Goal: Information Seeking & Learning: Learn about a topic

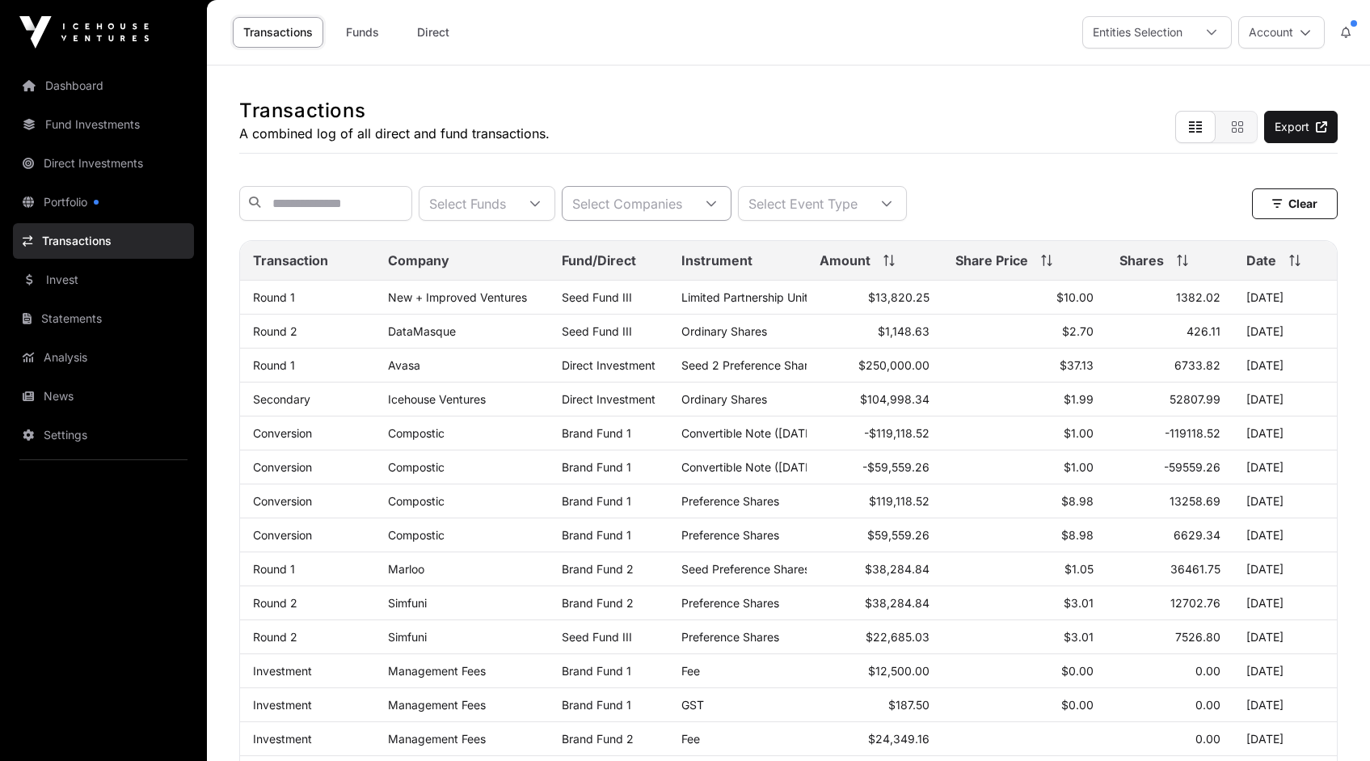
click at [717, 209] on icon at bounding box center [711, 203] width 11 height 11
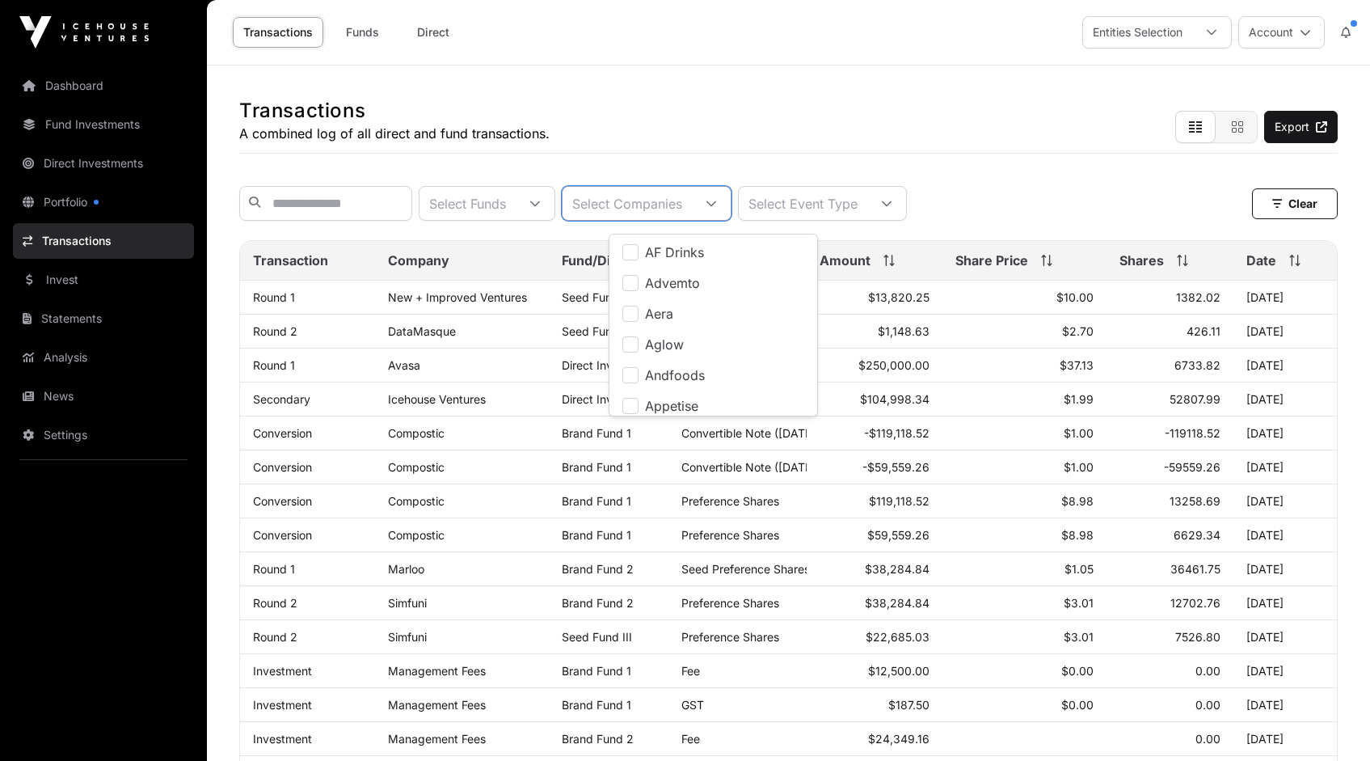
scroll to position [17, 11]
click at [742, 153] on div "Transactions A combined log of all direct and fund transactions. Export" at bounding box center [788, 109] width 1099 height 88
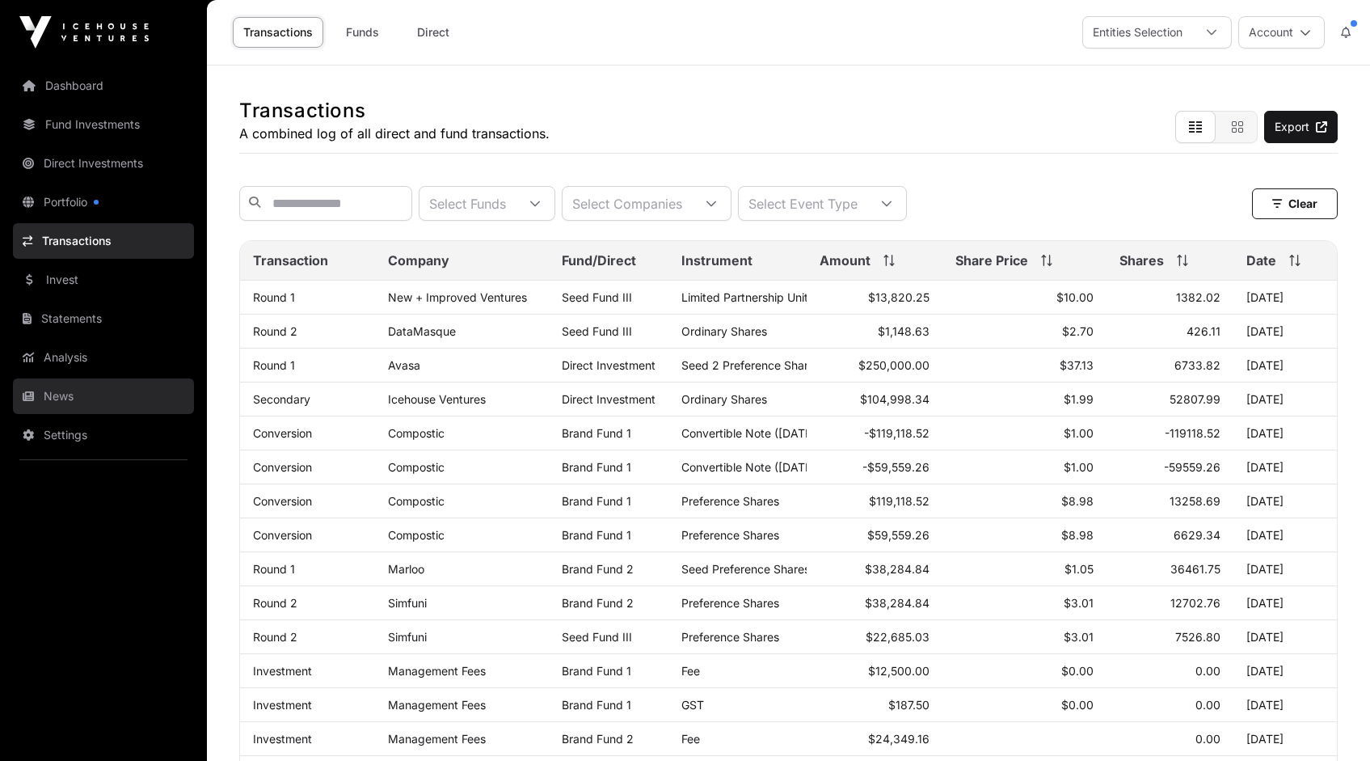
click at [69, 403] on link "News" at bounding box center [103, 396] width 181 height 36
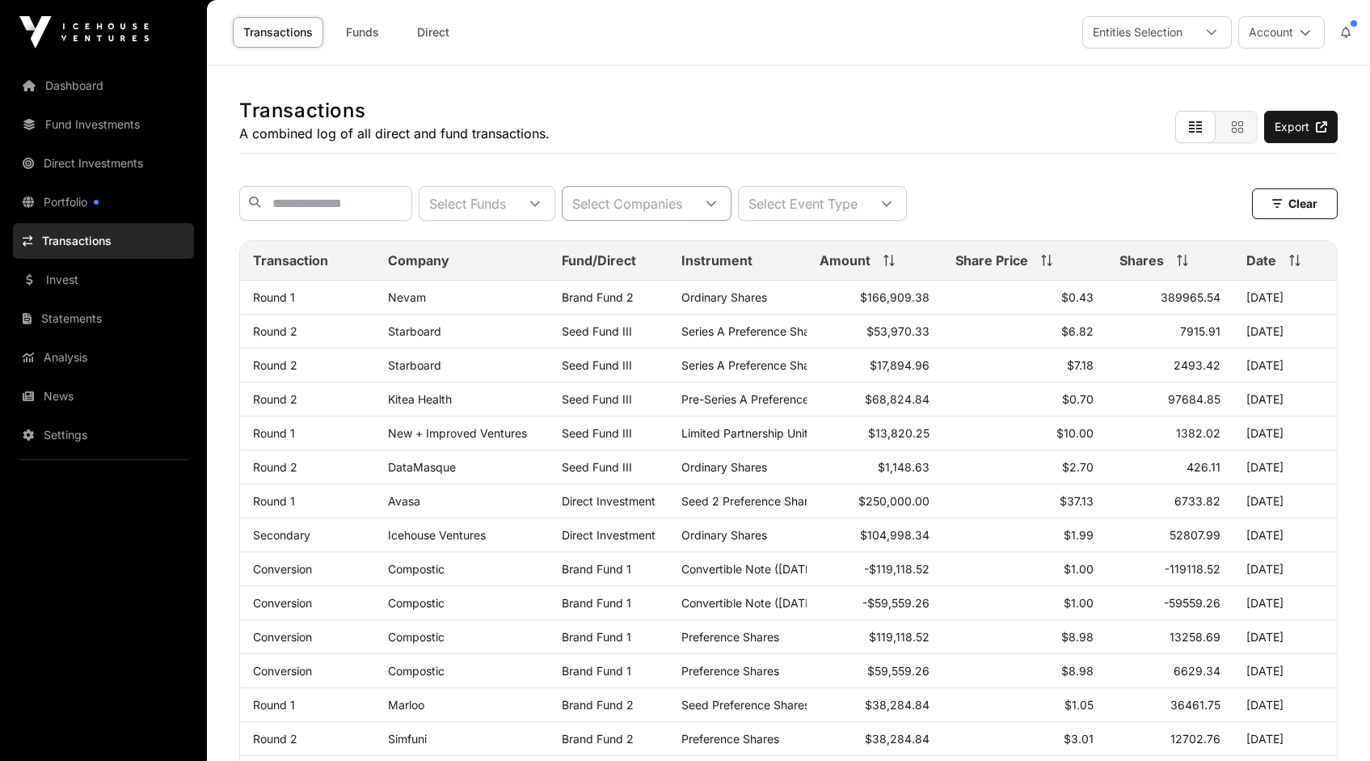
click at [717, 207] on icon at bounding box center [711, 203] width 11 height 11
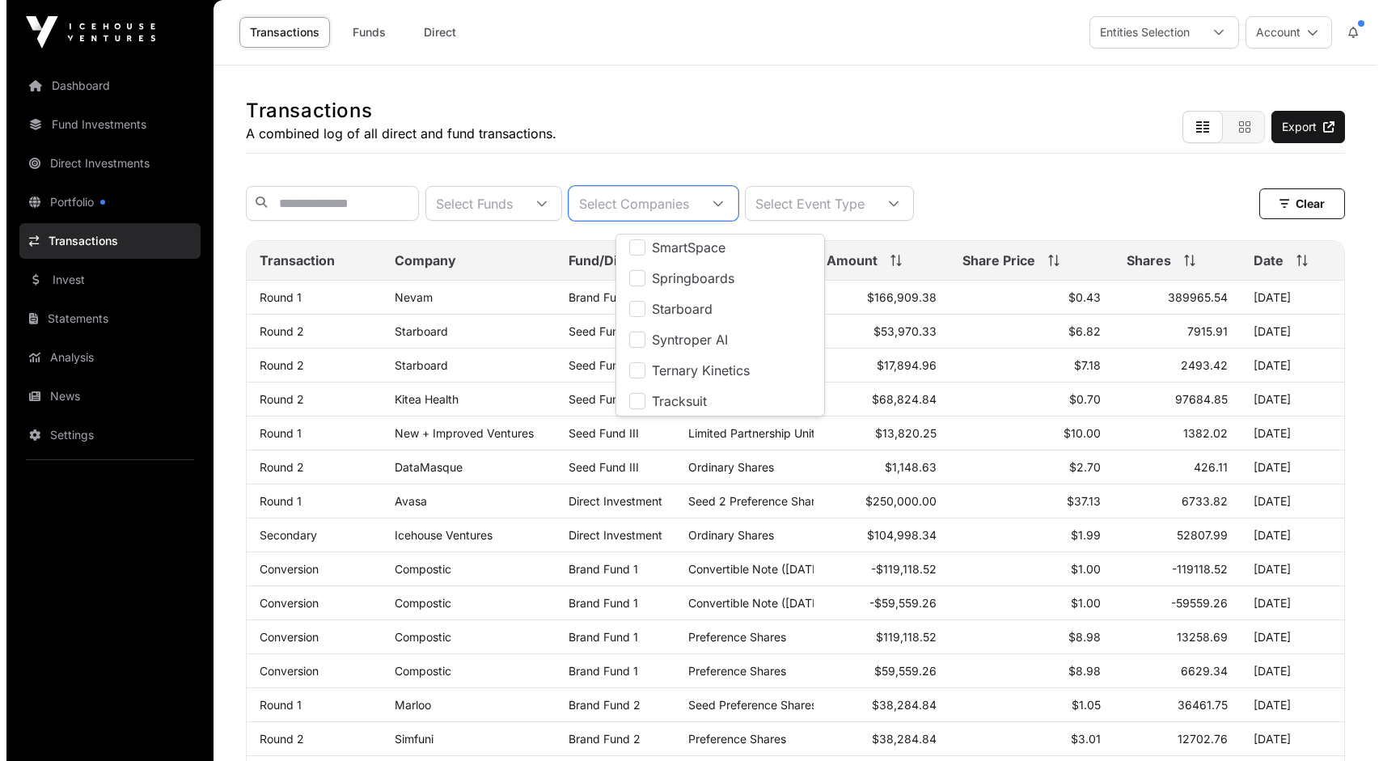
scroll to position [1121, 0]
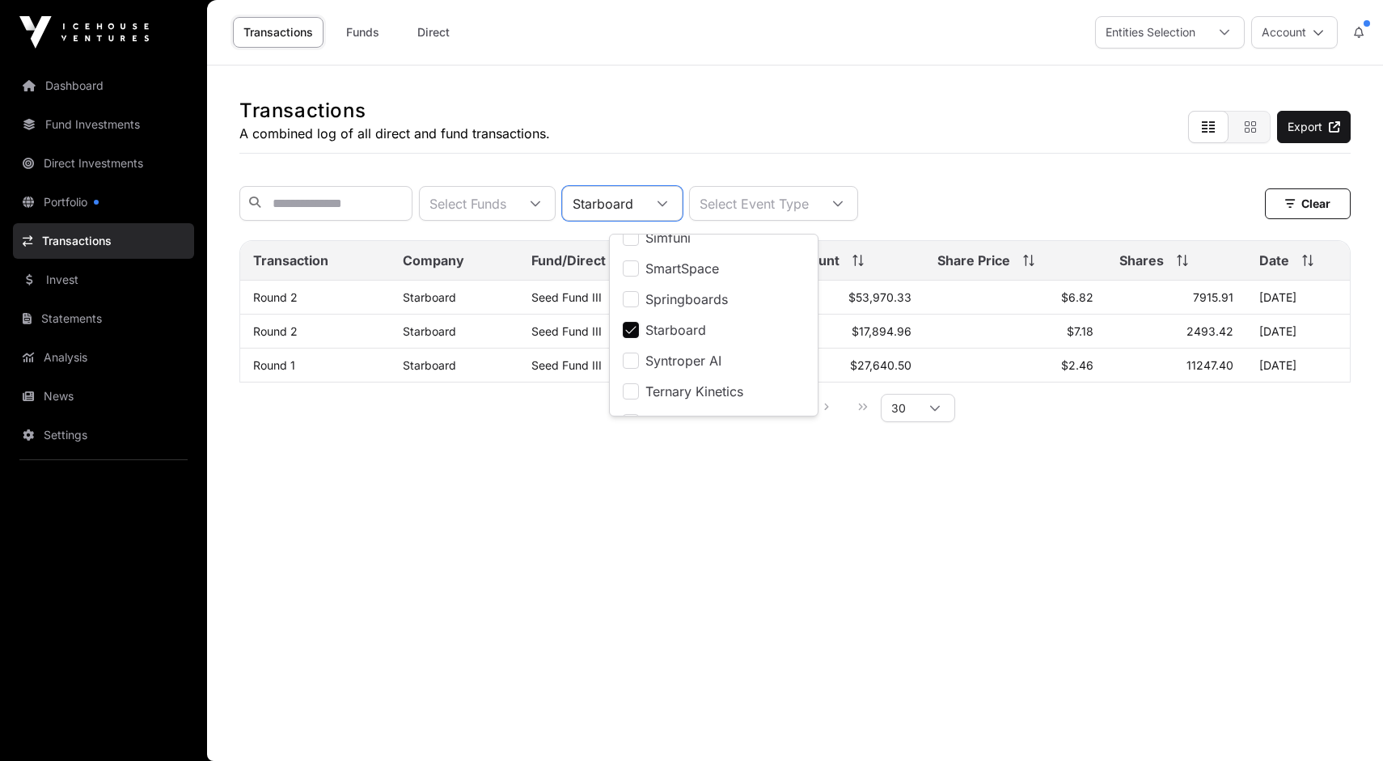
click at [953, 133] on div "Transactions A combined log of all direct and fund transactions. Export" at bounding box center [794, 109] width 1111 height 88
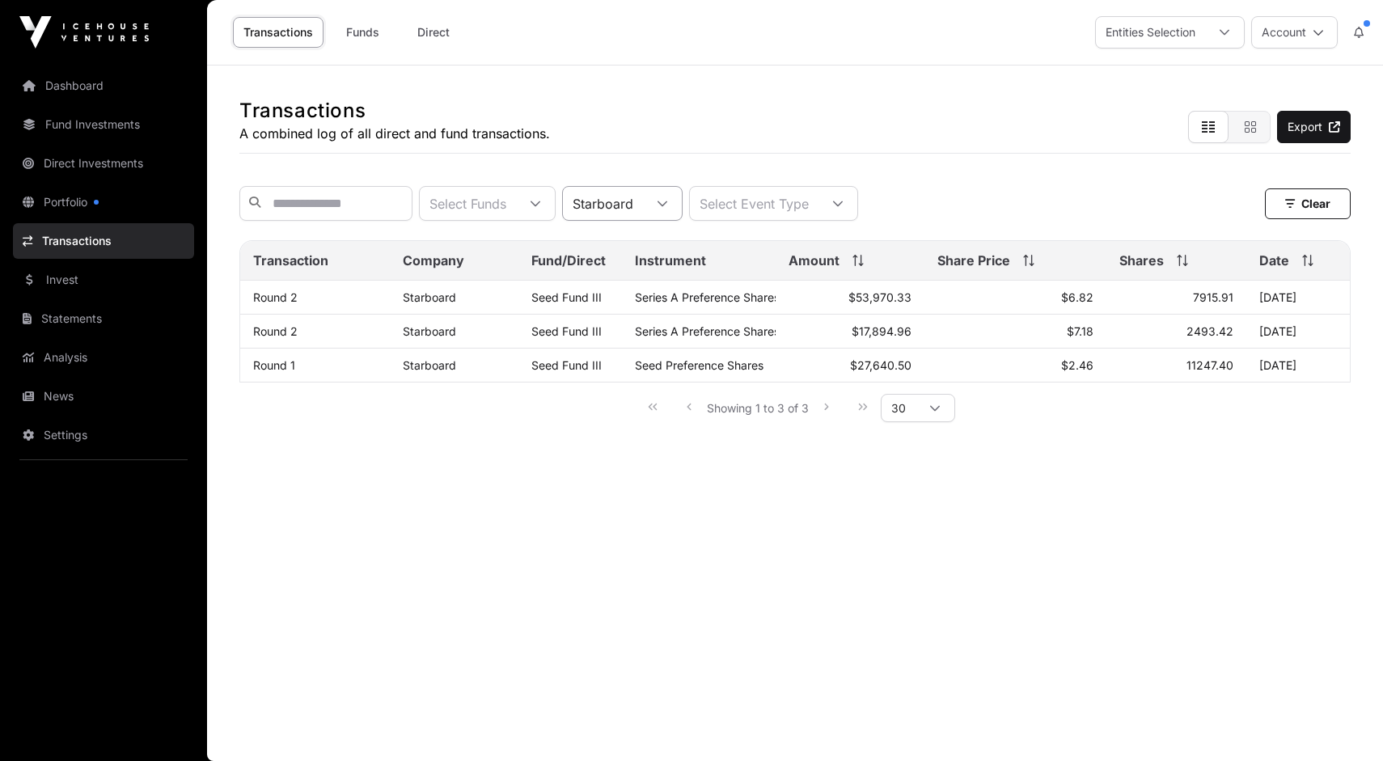
click at [668, 205] on icon at bounding box center [662, 203] width 11 height 11
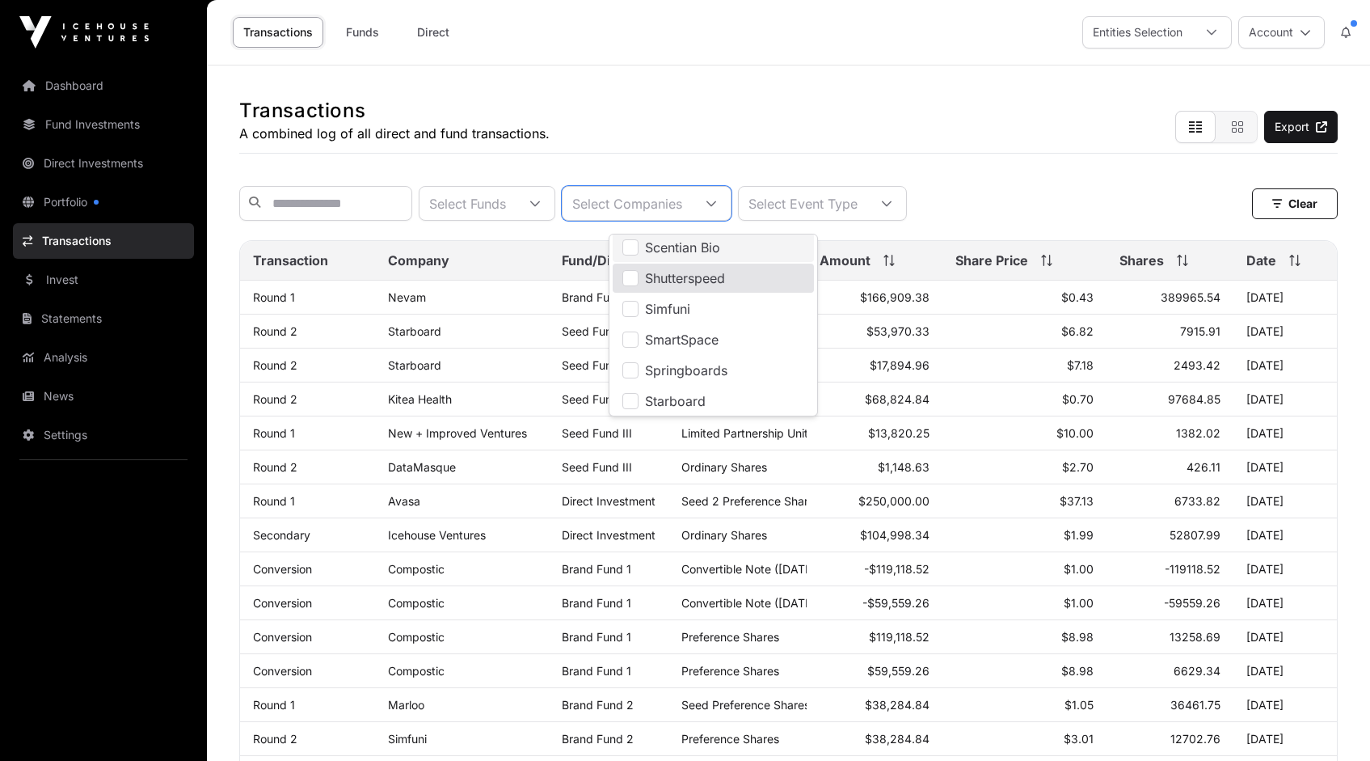
scroll to position [1048, 0]
click at [779, 145] on div "Transactions A combined log of all direct and fund transactions. Export" at bounding box center [788, 109] width 1099 height 88
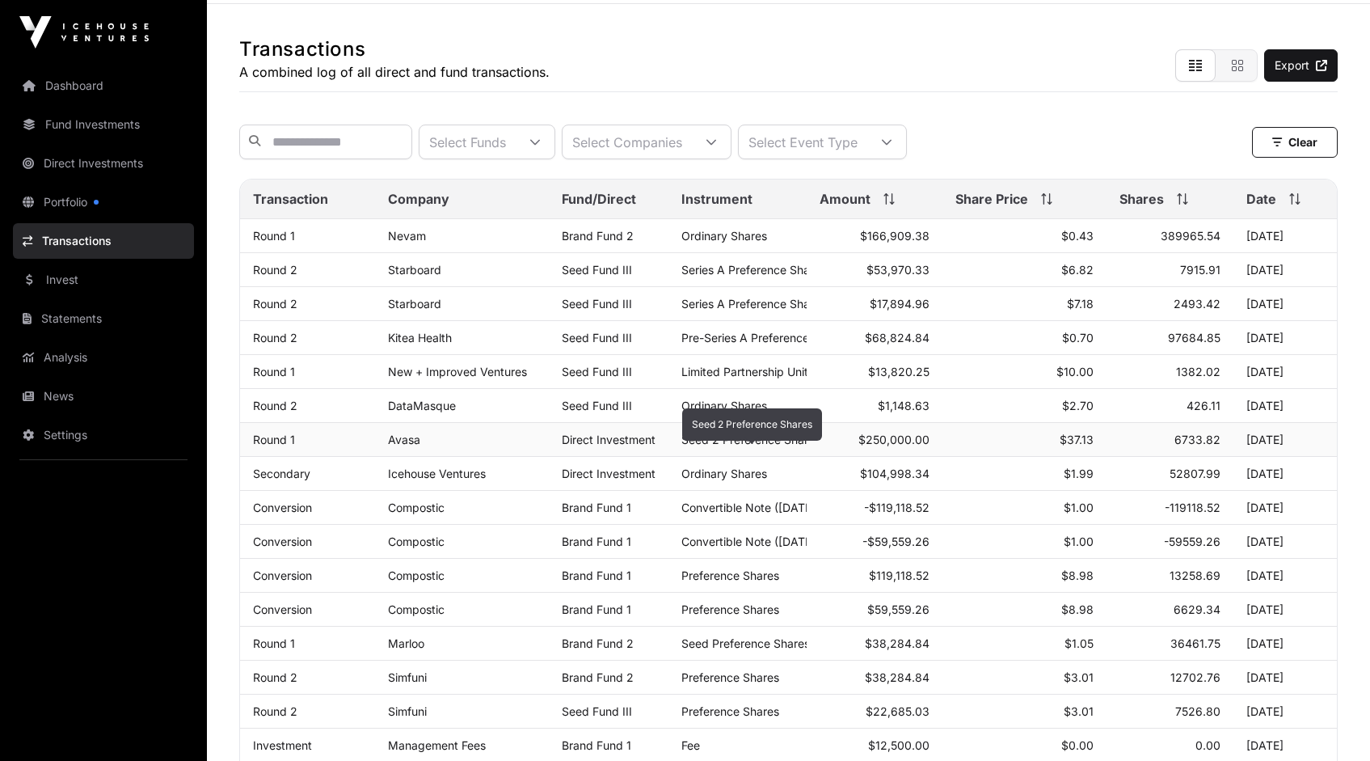
scroll to position [0, 0]
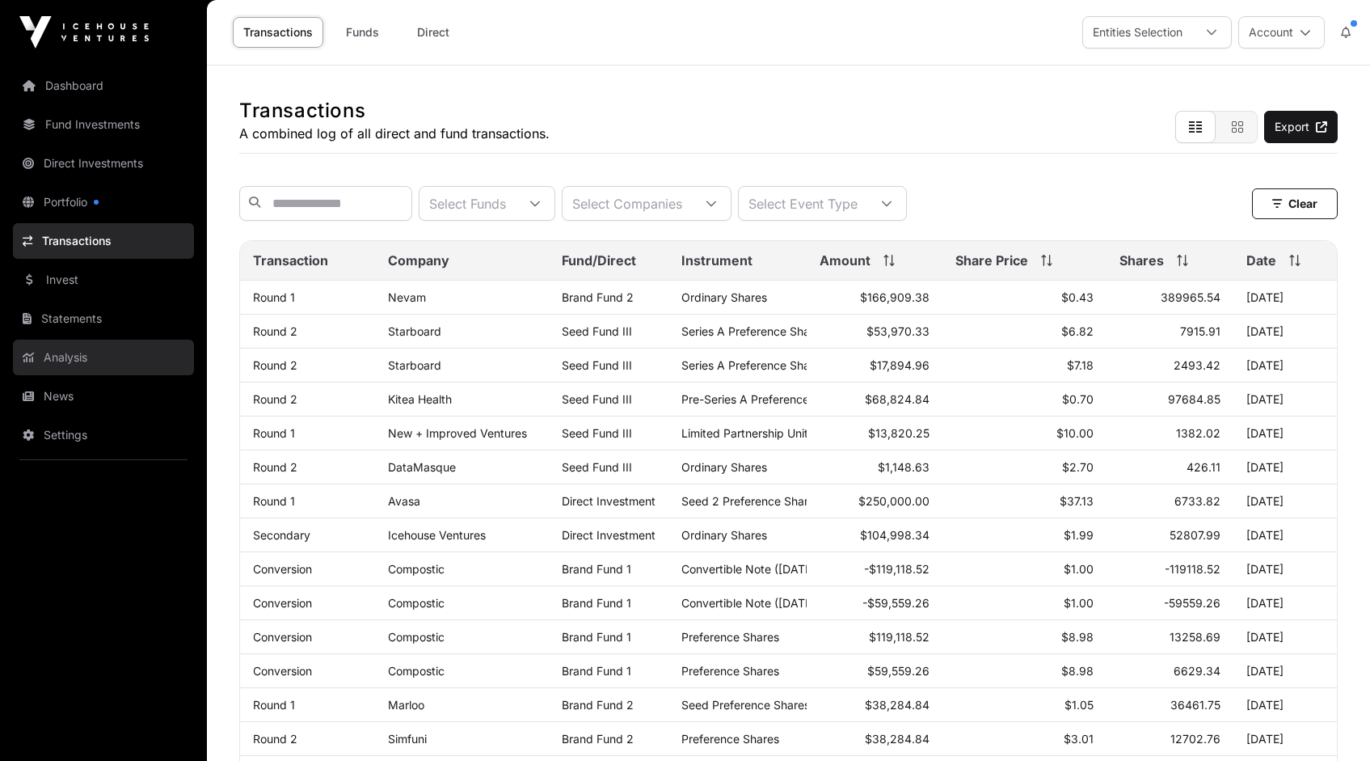
click at [65, 350] on link "Analysis" at bounding box center [103, 358] width 181 height 36
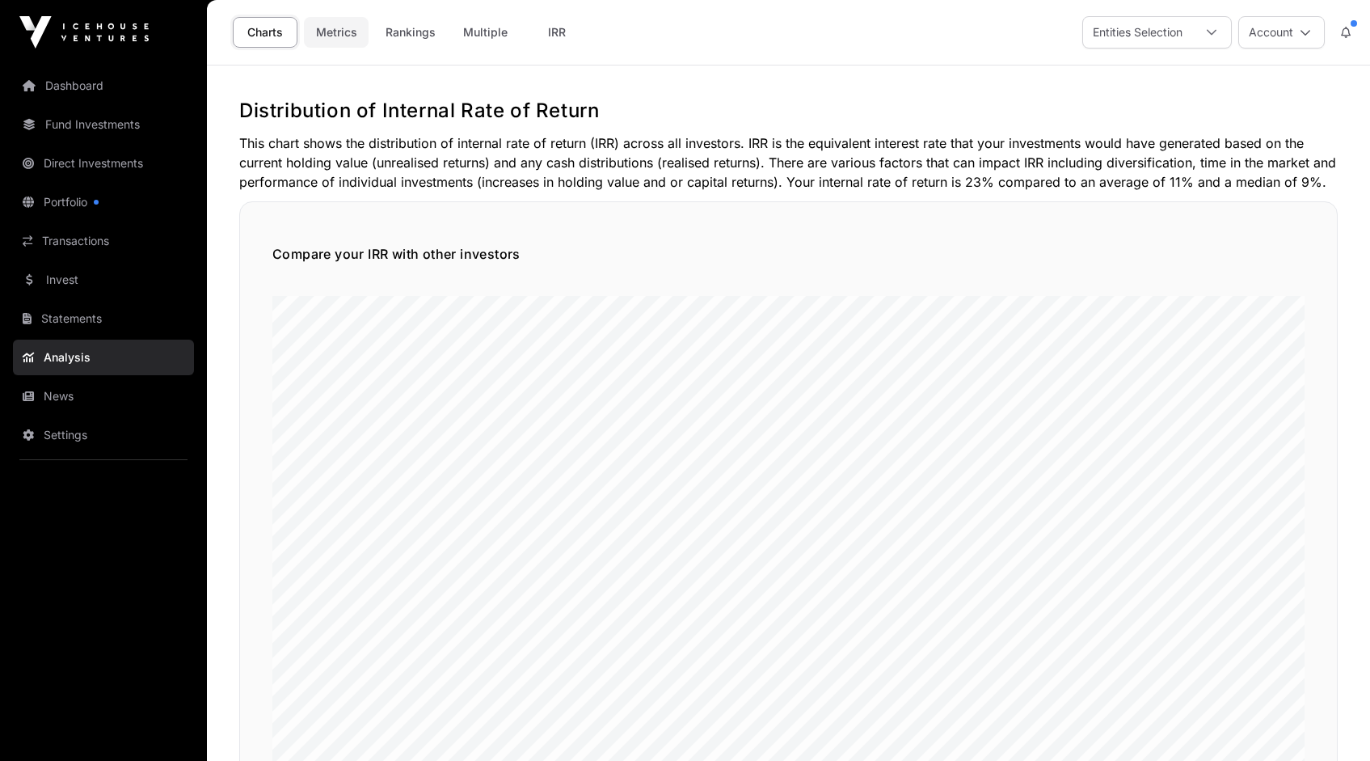
click at [341, 32] on link "Metrics" at bounding box center [336, 32] width 65 height 31
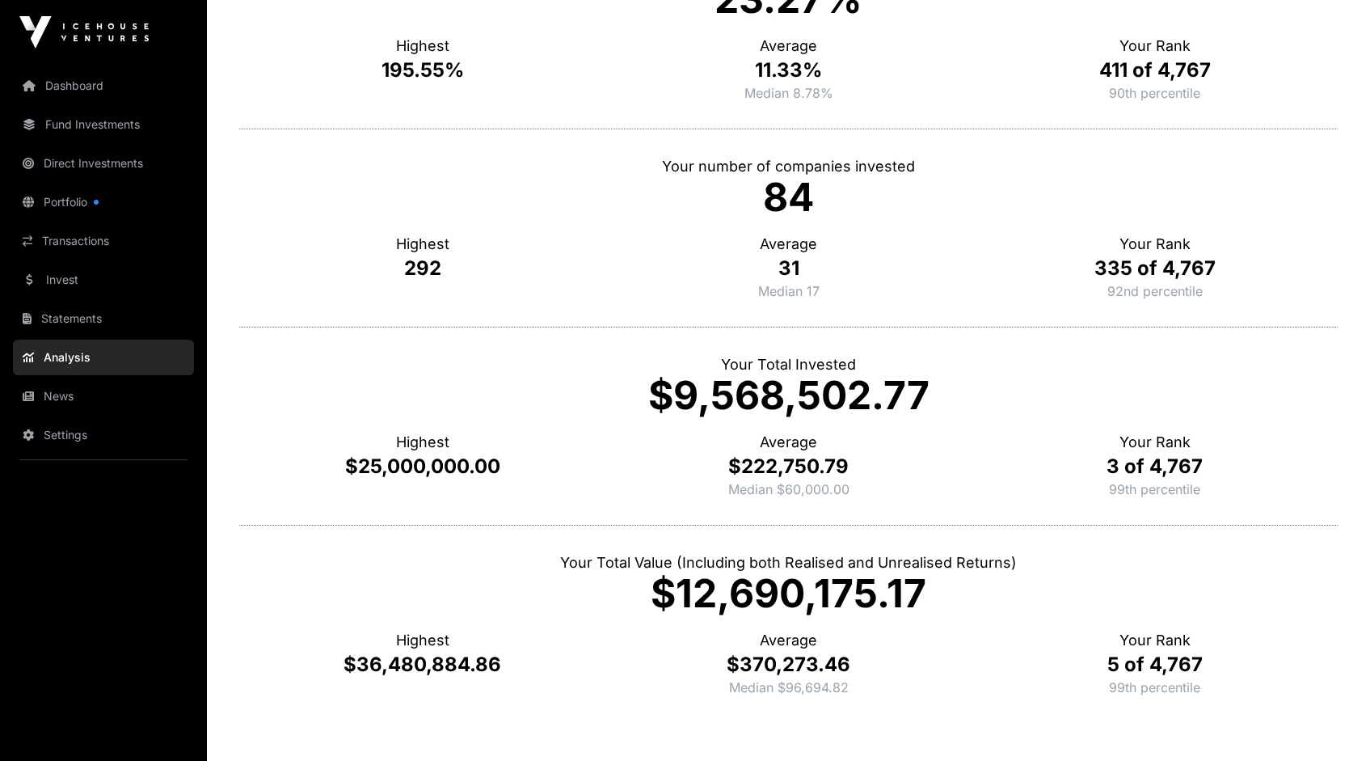
scroll to position [515, 0]
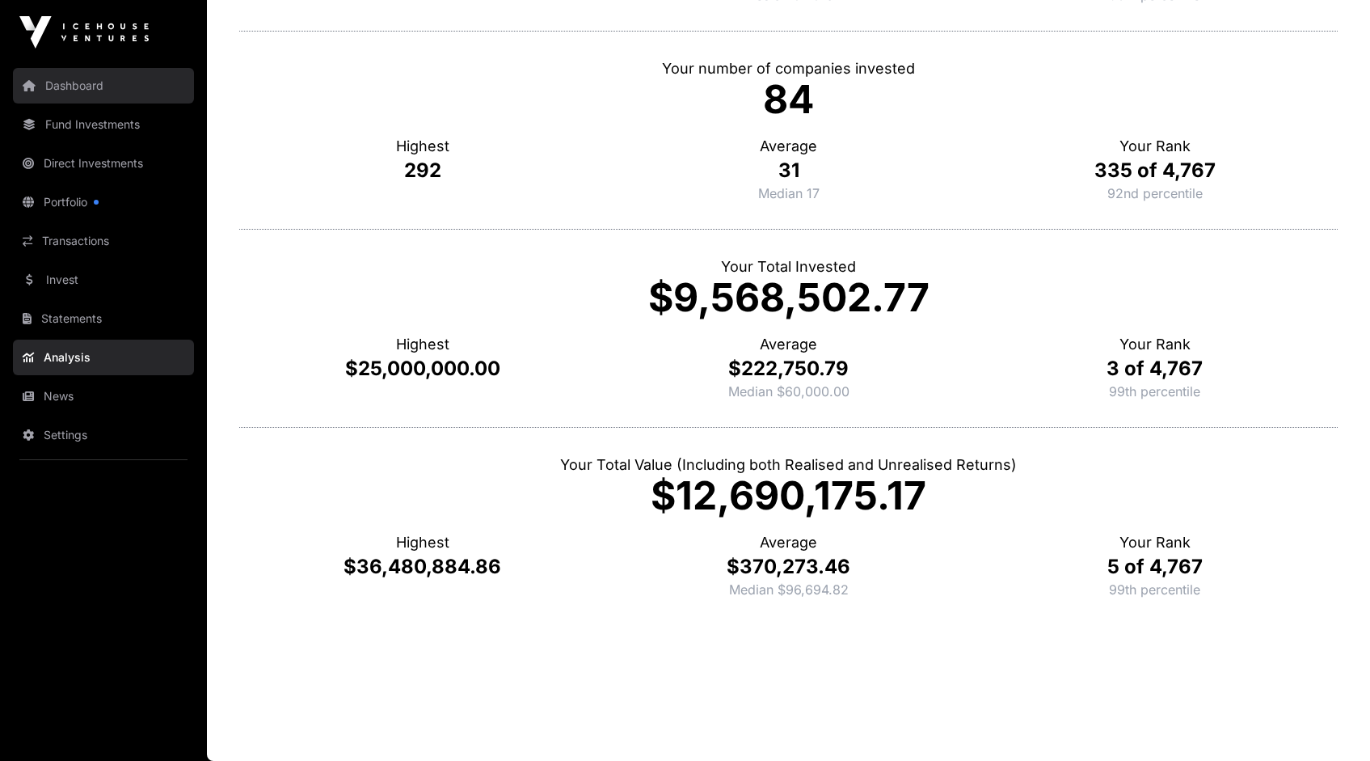
click at [73, 85] on link "Dashboard" at bounding box center [103, 86] width 181 height 36
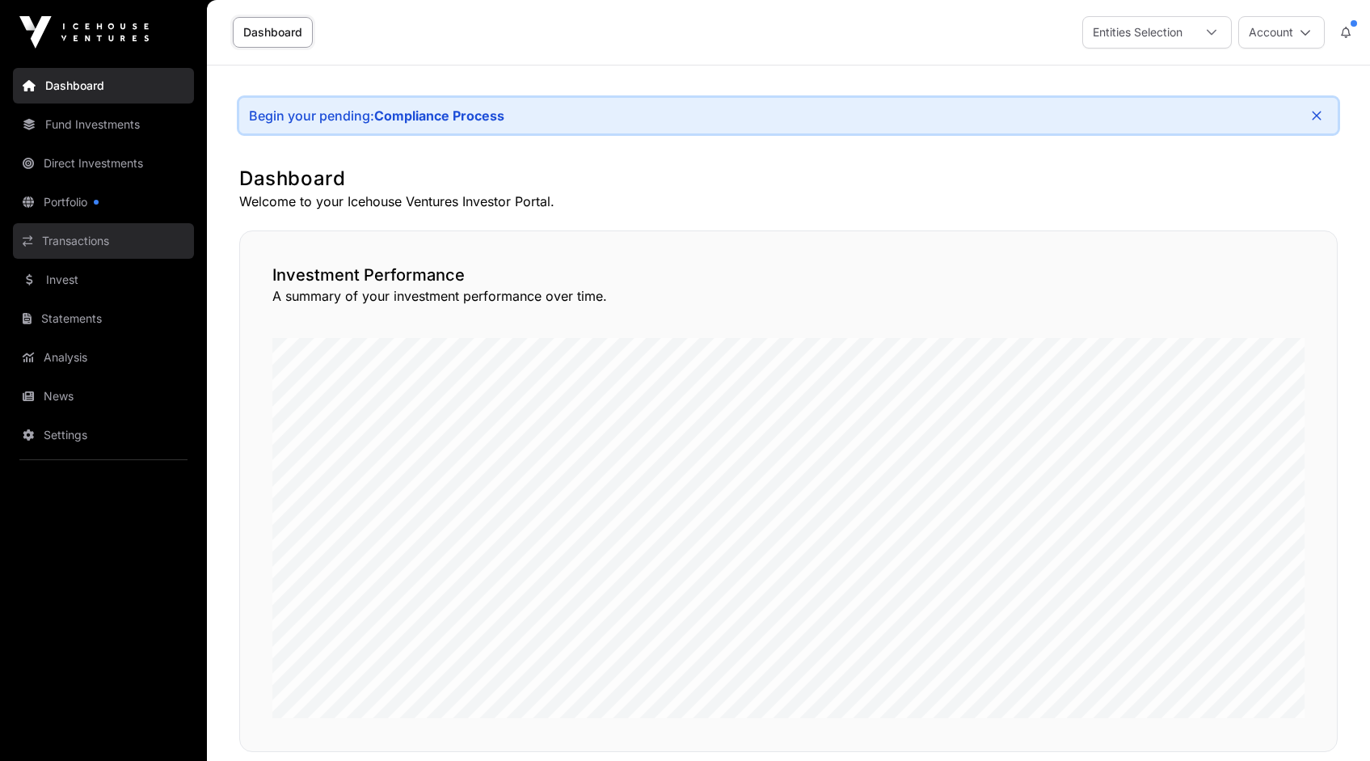
click at [86, 241] on link "Transactions" at bounding box center [103, 241] width 181 height 36
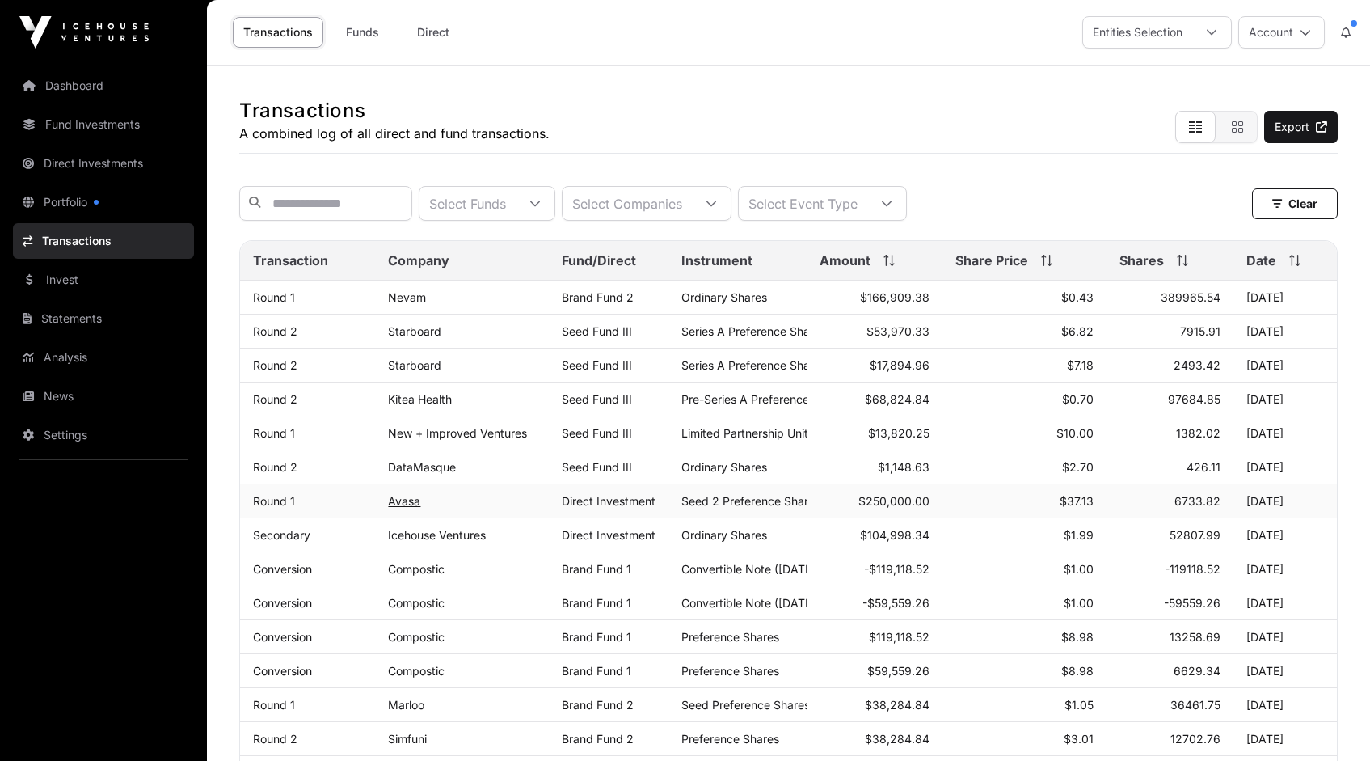
click at [407, 508] on link "Avasa" at bounding box center [404, 501] width 32 height 14
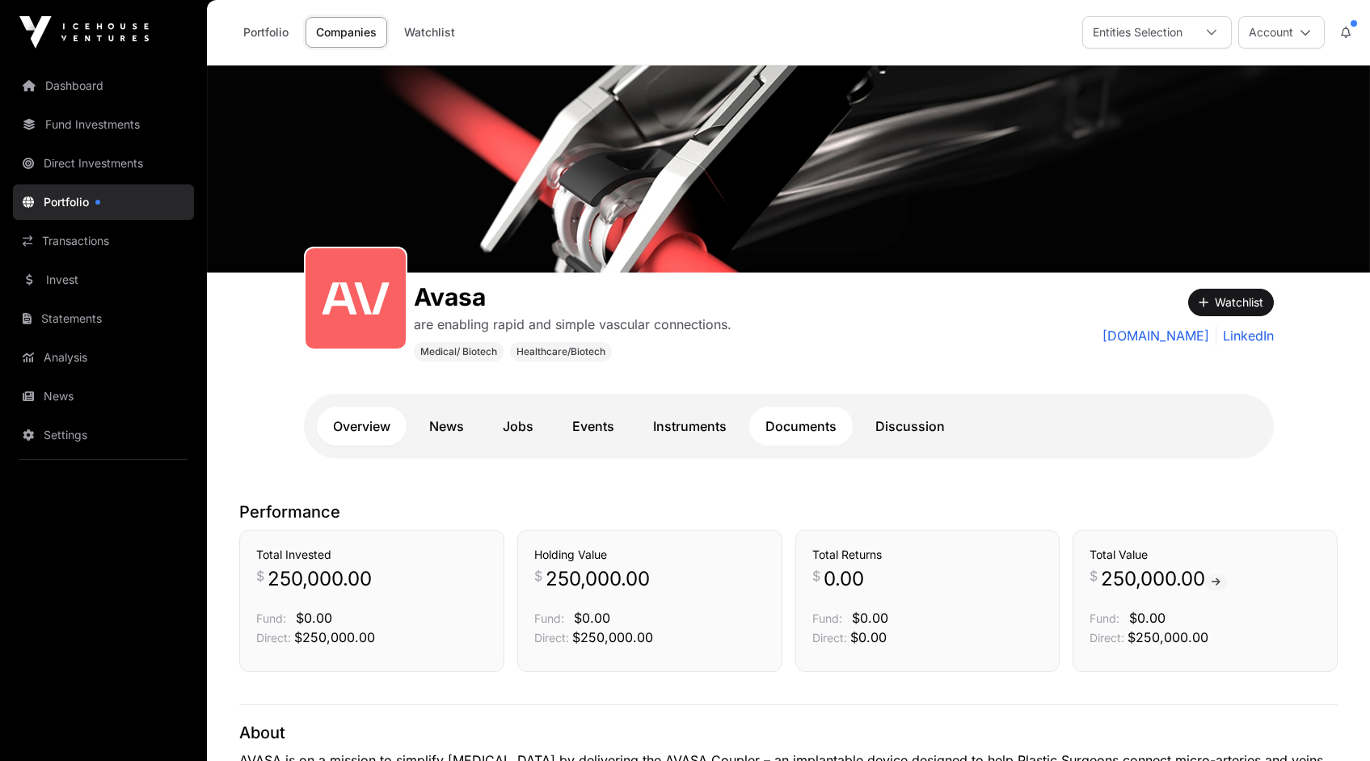
click at [810, 426] on link "Documents" at bounding box center [801, 426] width 103 height 39
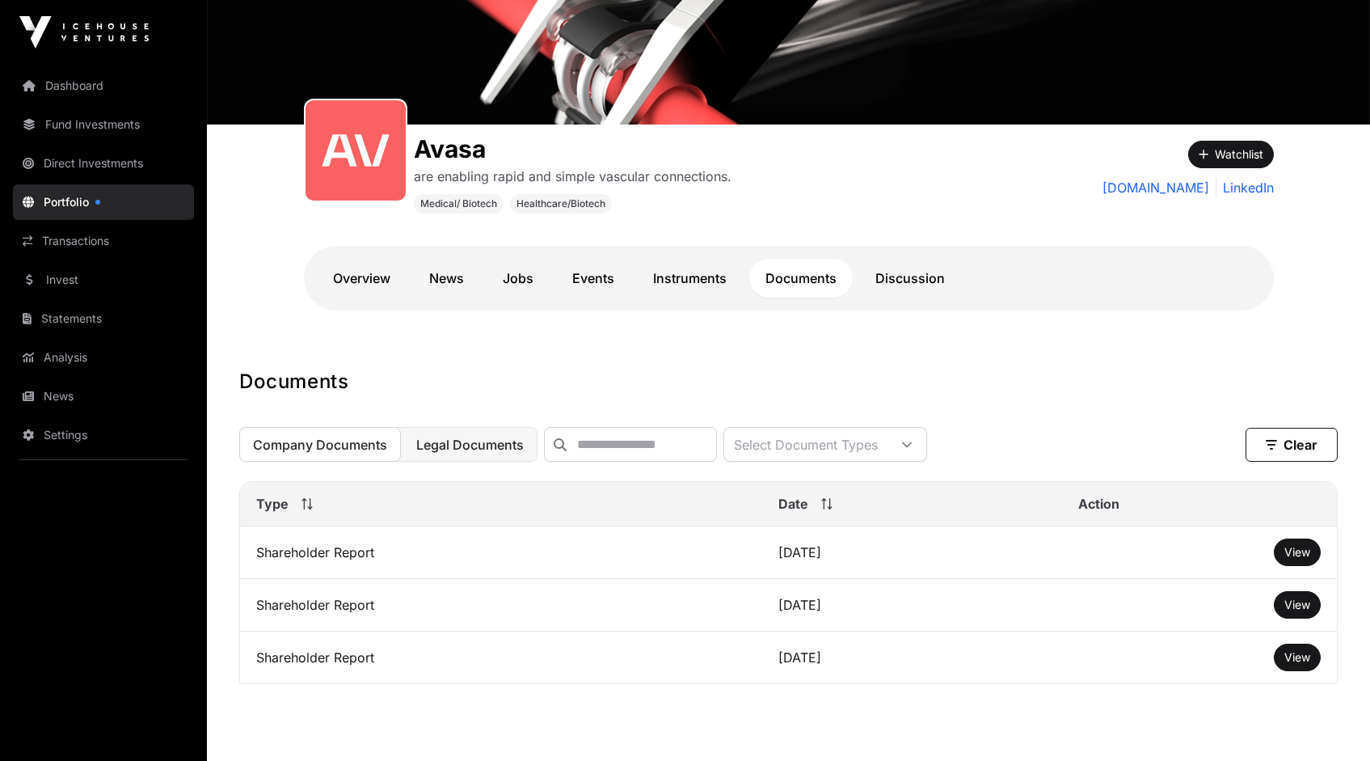
scroll to position [209, 0]
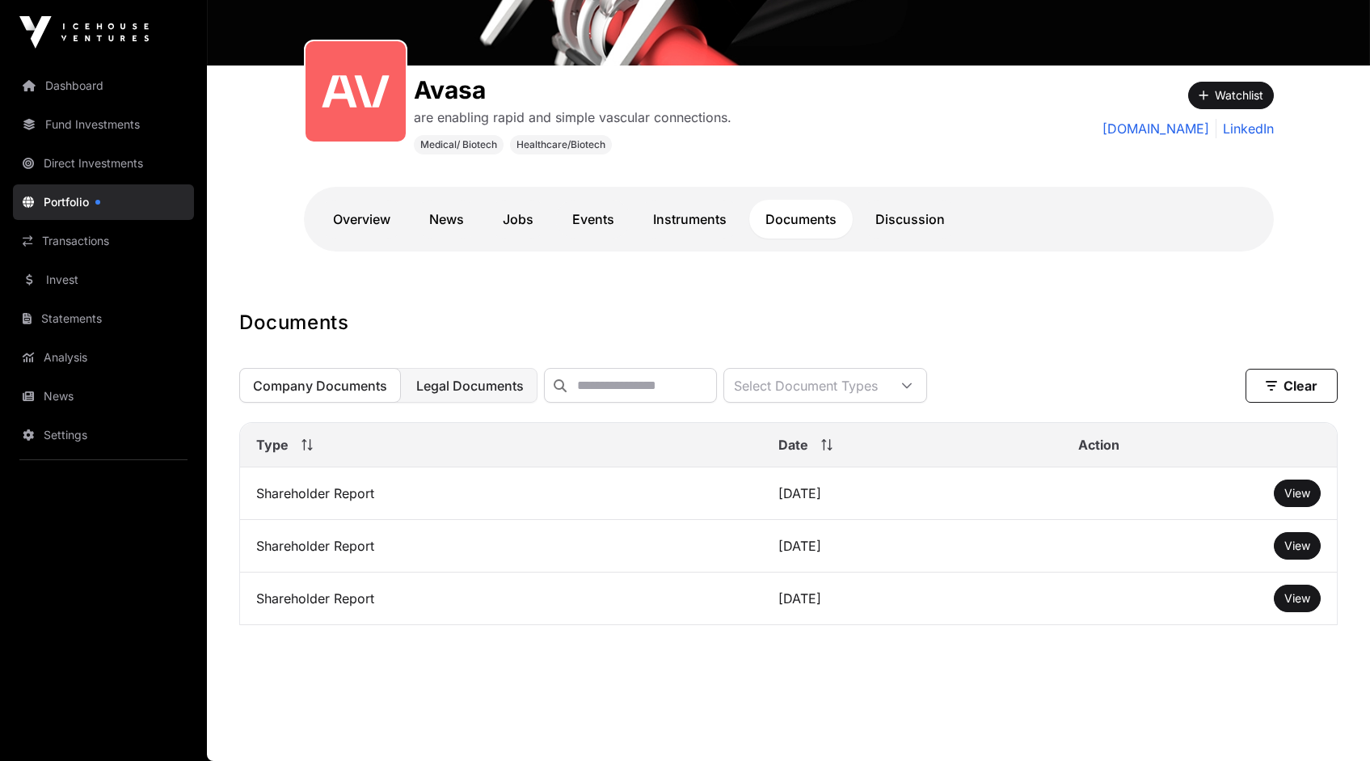
click at [461, 386] on span "Legal Documents" at bounding box center [470, 386] width 108 height 16
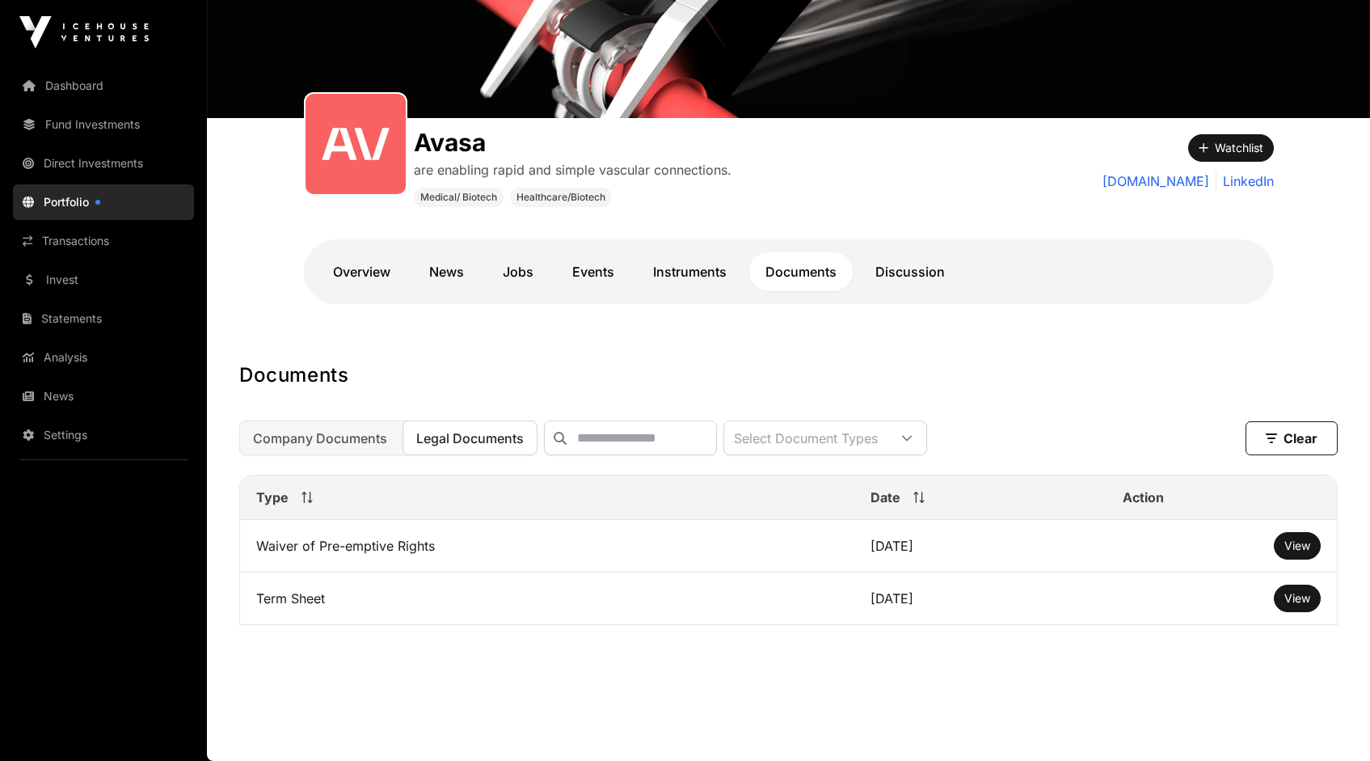
scroll to position [166, 0]
click at [1298, 543] on span "View" at bounding box center [1298, 545] width 26 height 14
click at [1297, 543] on span "View" at bounding box center [1298, 545] width 26 height 14
click at [471, 446] on button "Legal Documents" at bounding box center [470, 437] width 135 height 35
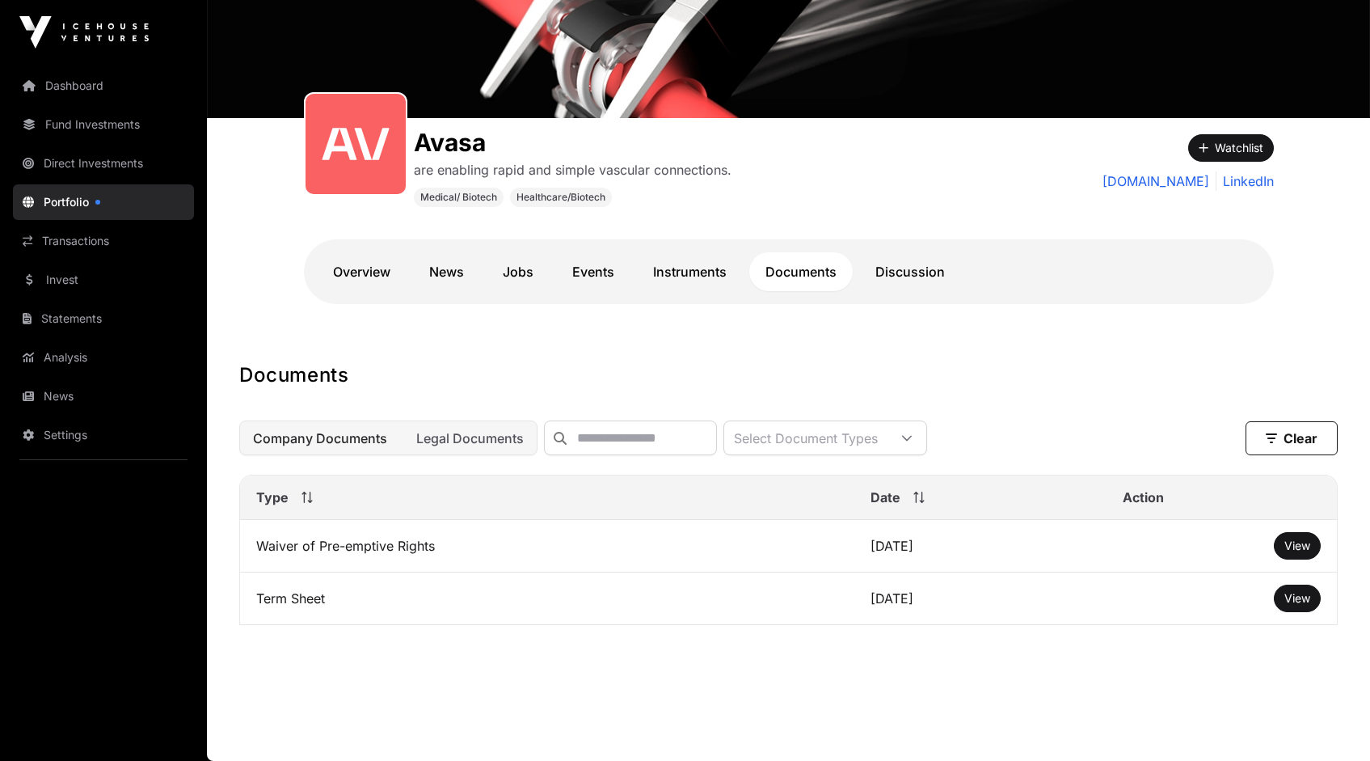
scroll to position [166, 0]
click at [688, 258] on link "Instruments" at bounding box center [690, 271] width 106 height 39
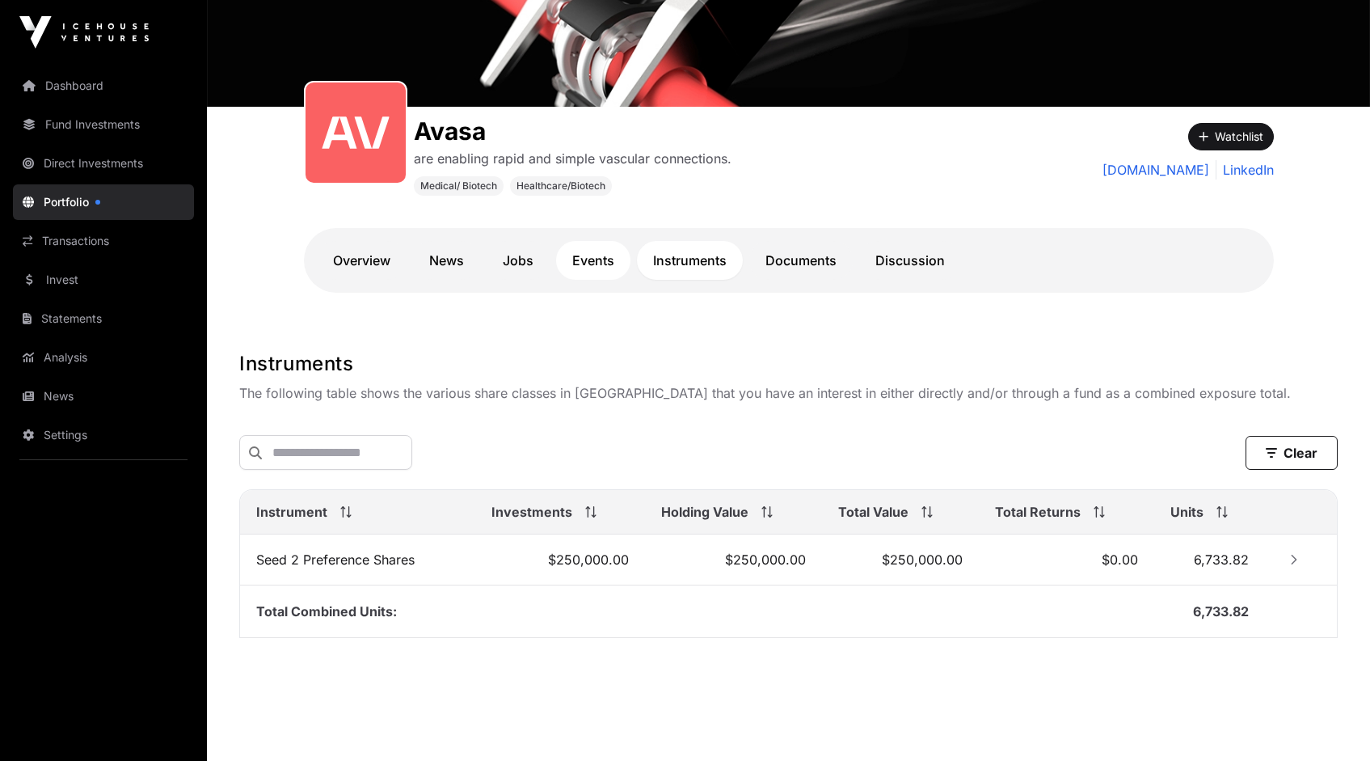
click at [597, 257] on link "Events" at bounding box center [593, 260] width 74 height 39
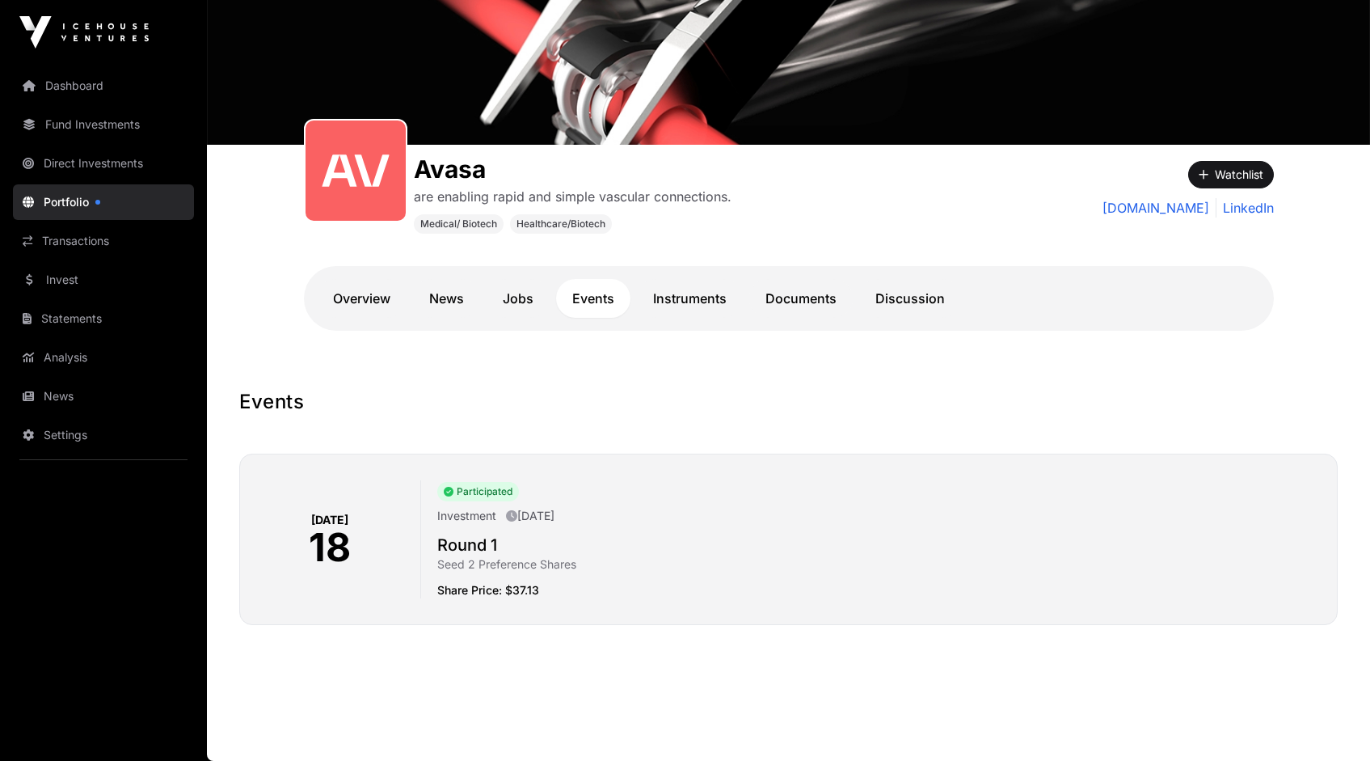
scroll to position [128, 0]
click at [892, 299] on link "Discussion" at bounding box center [910, 298] width 102 height 39
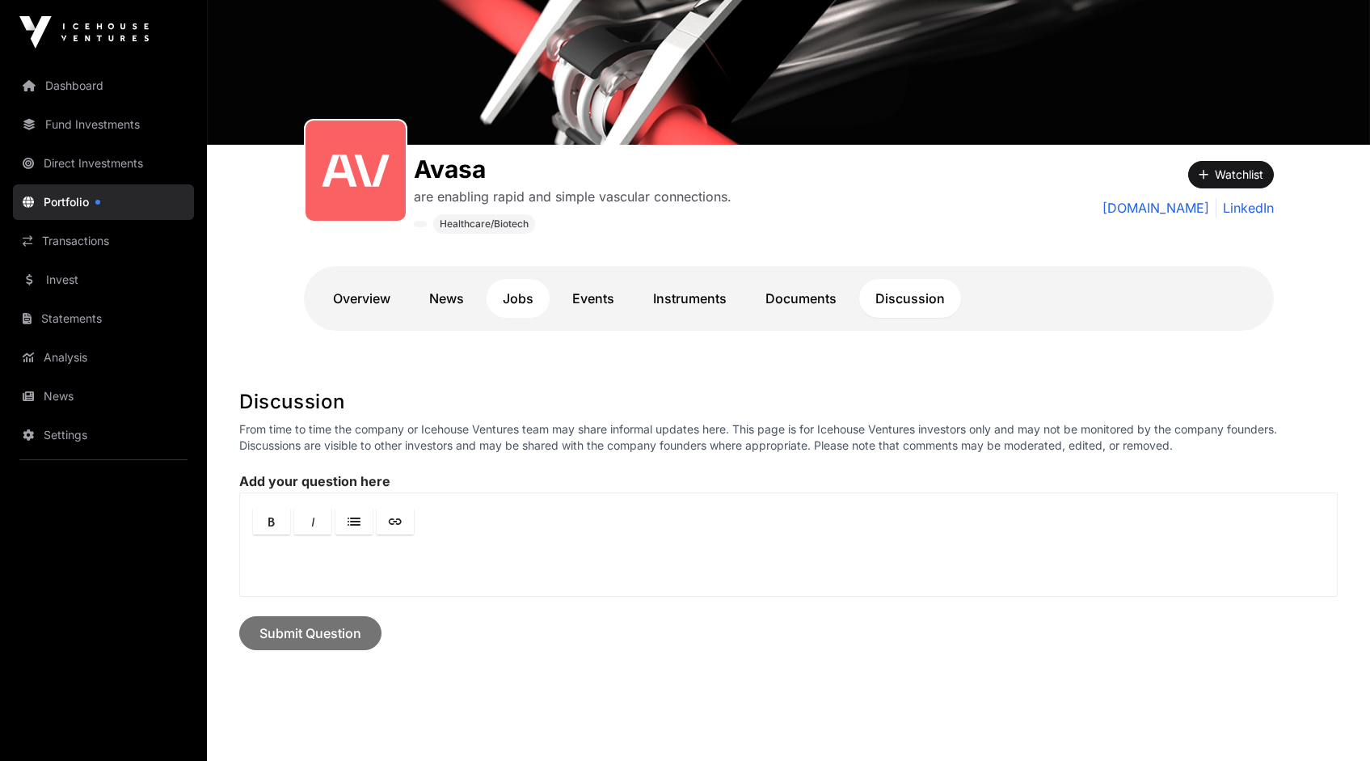
click at [520, 298] on link "Jobs" at bounding box center [518, 298] width 63 height 39
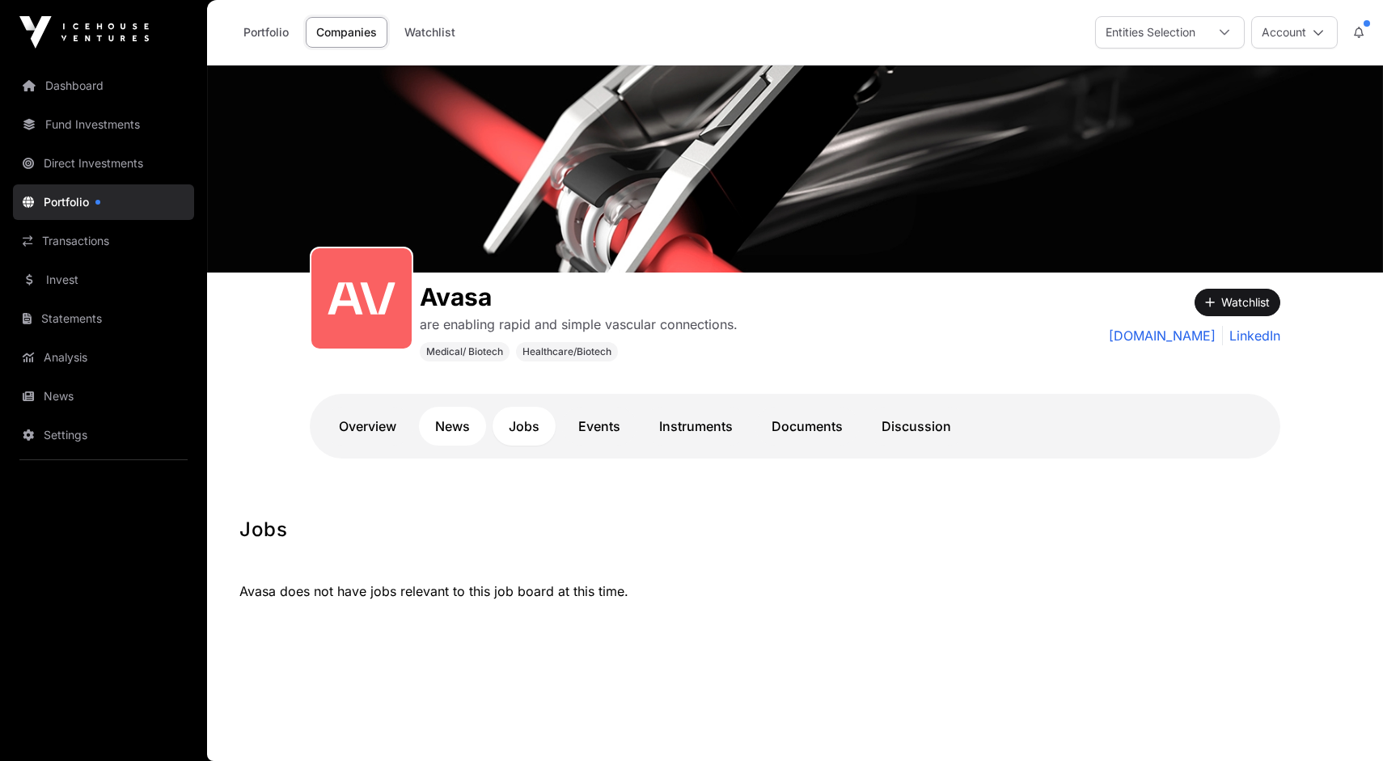
click at [454, 424] on link "News" at bounding box center [452, 426] width 67 height 39
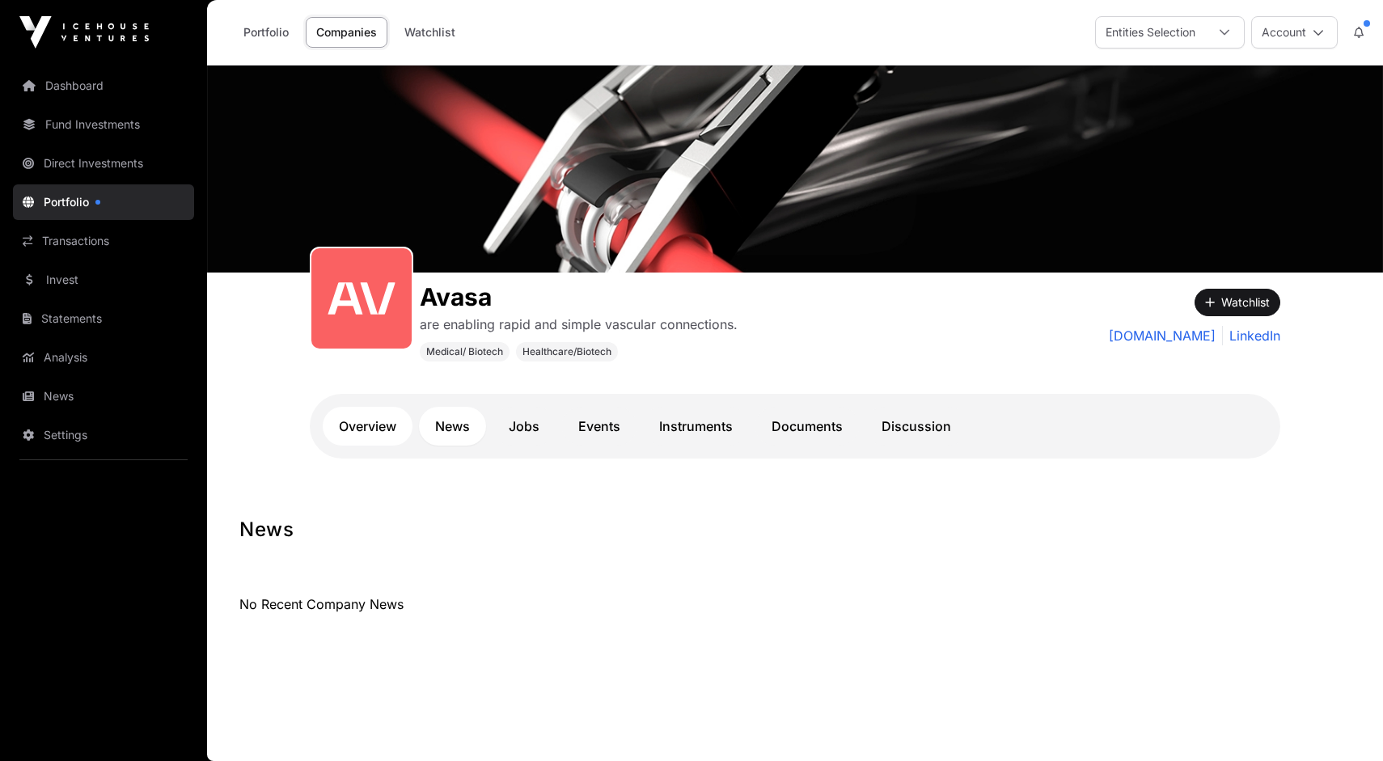
click at [378, 425] on link "Overview" at bounding box center [368, 426] width 90 height 39
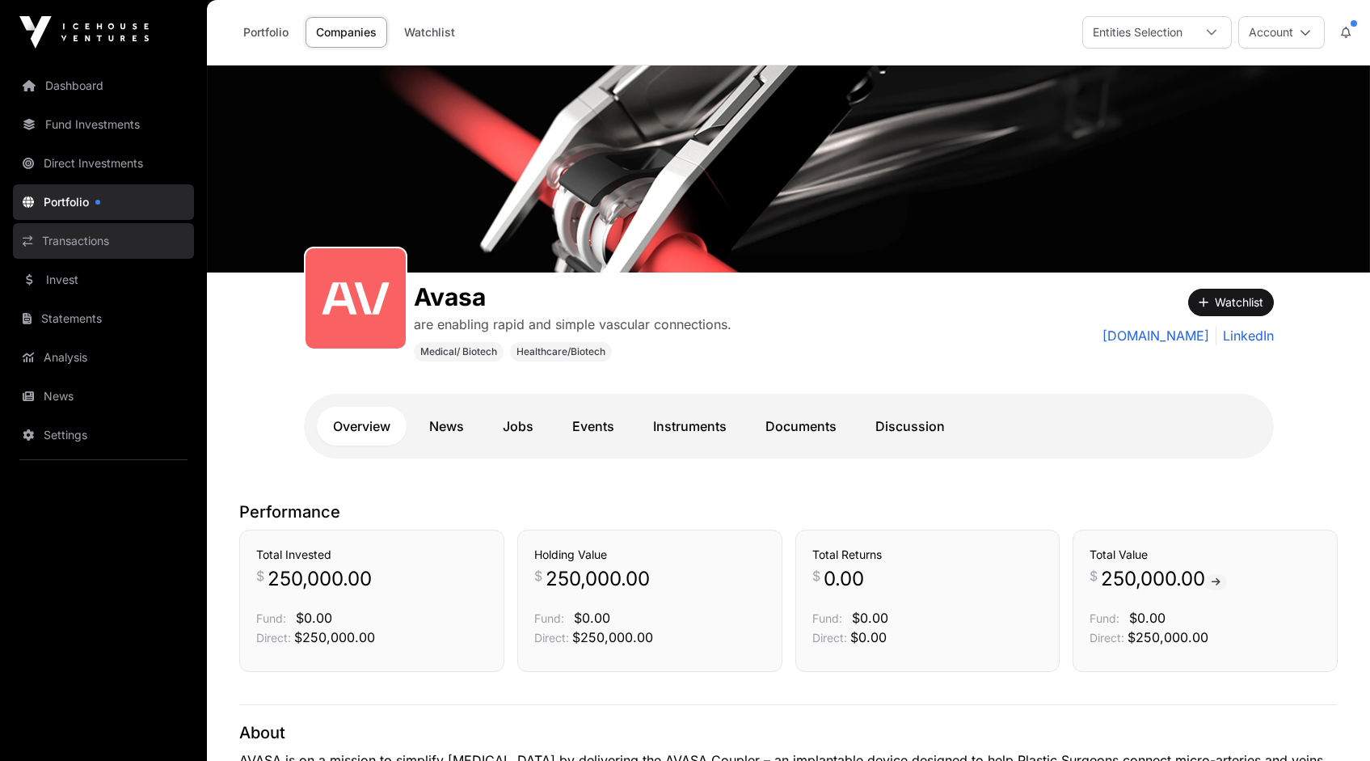
click at [77, 244] on link "Transactions" at bounding box center [103, 241] width 181 height 36
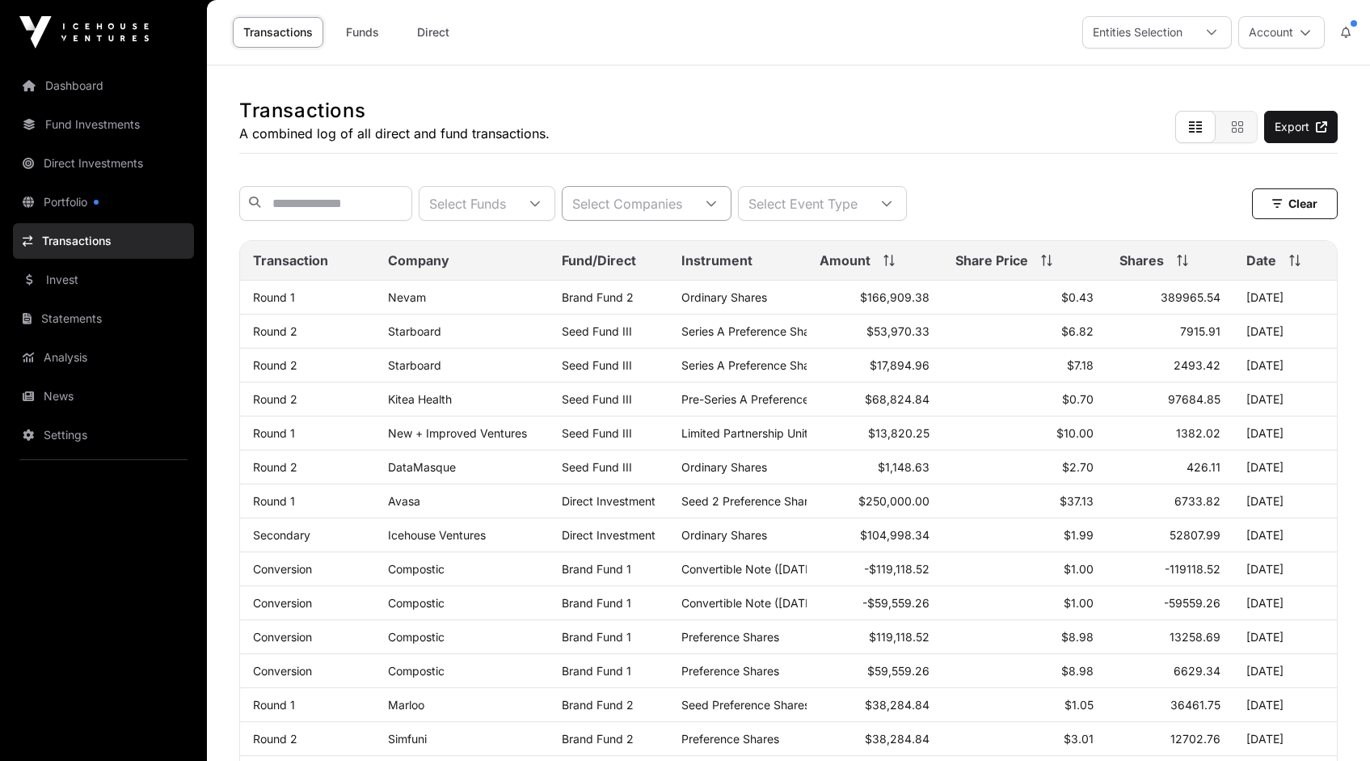
click at [717, 209] on icon at bounding box center [711, 203] width 11 height 11
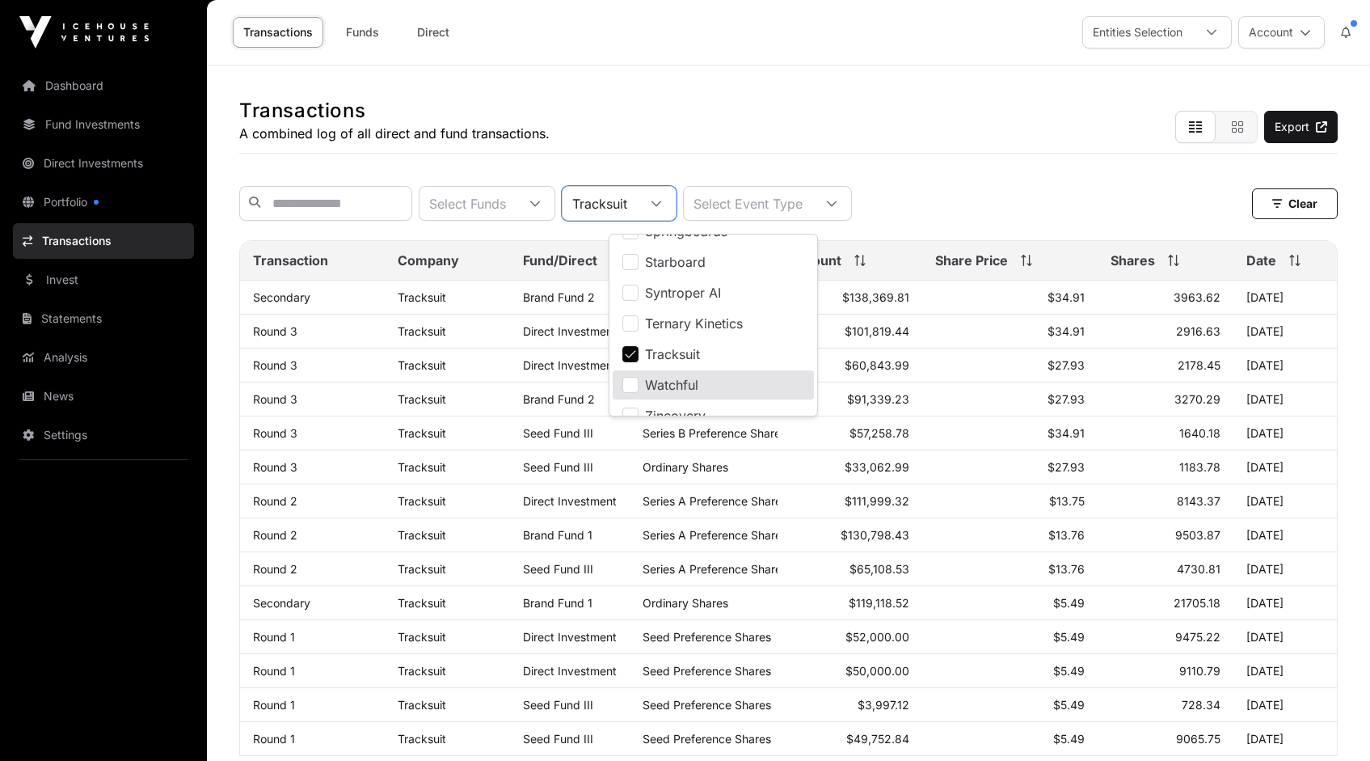
scroll to position [1171, 0]
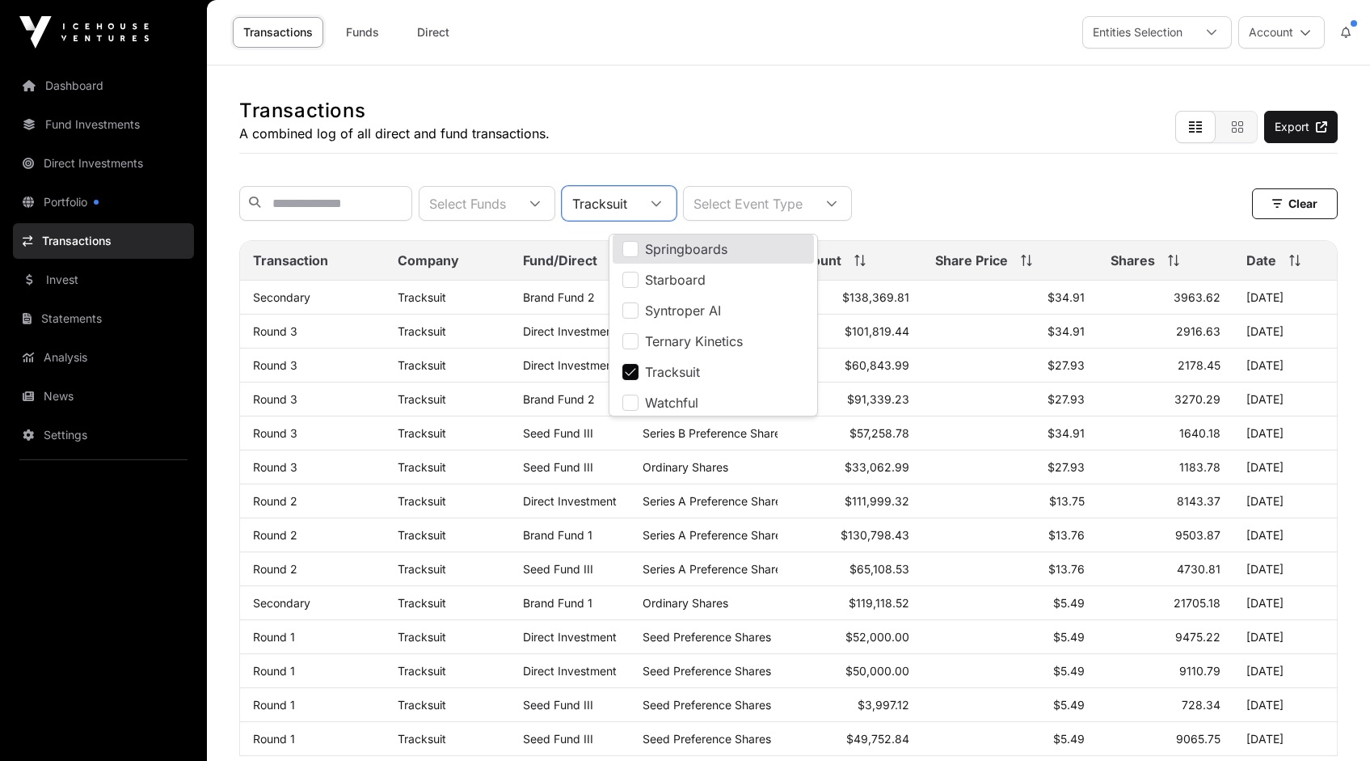
click at [896, 146] on div "Transactions A combined log of all direct and fund transactions. Export" at bounding box center [788, 109] width 1099 height 88
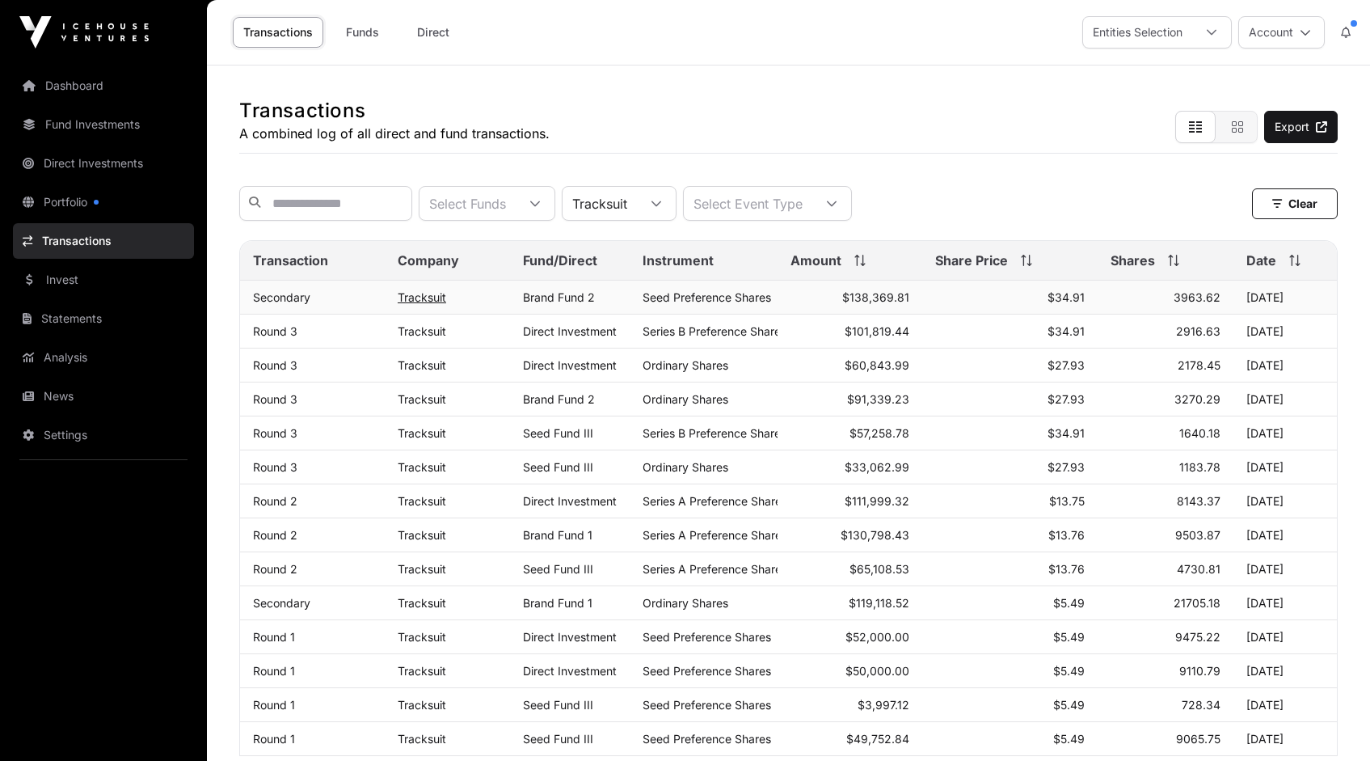
click at [432, 304] on link "Tracksuit" at bounding box center [422, 297] width 49 height 14
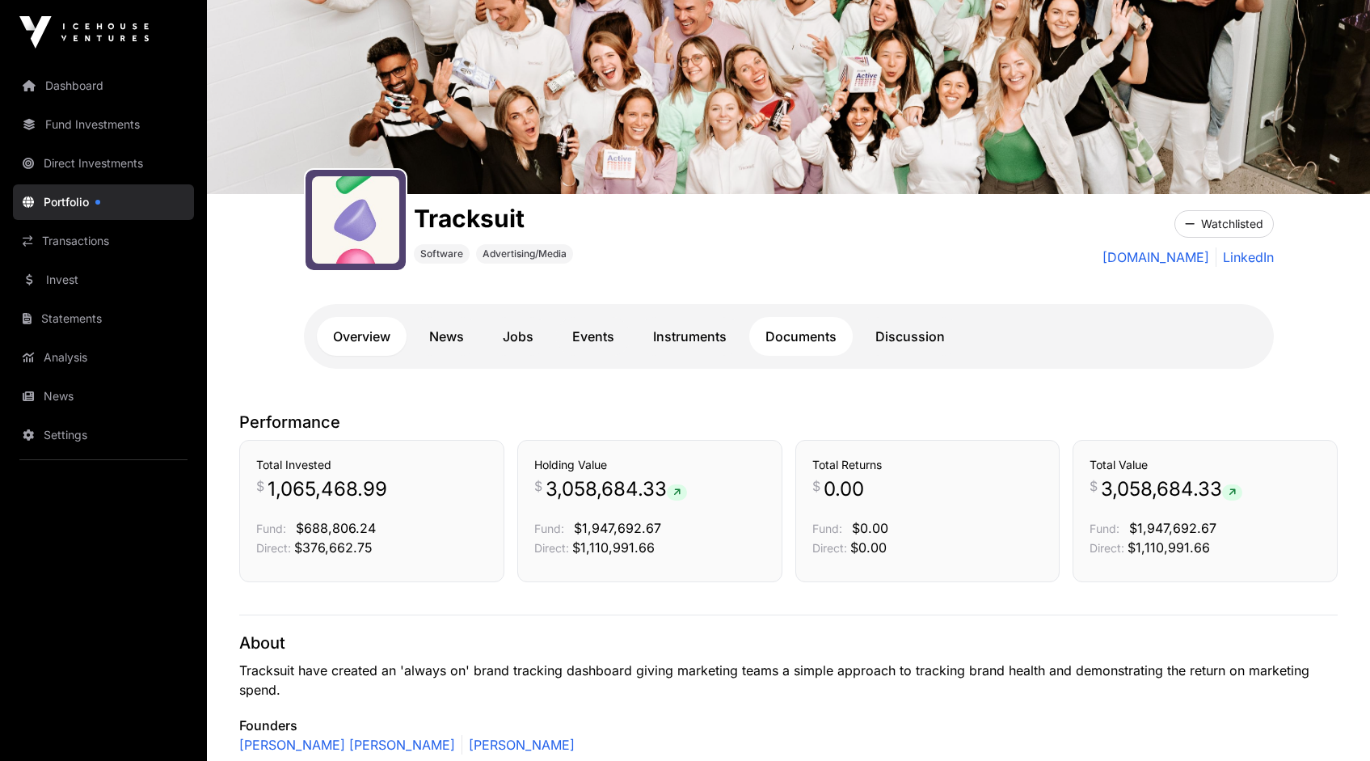
scroll to position [80, 0]
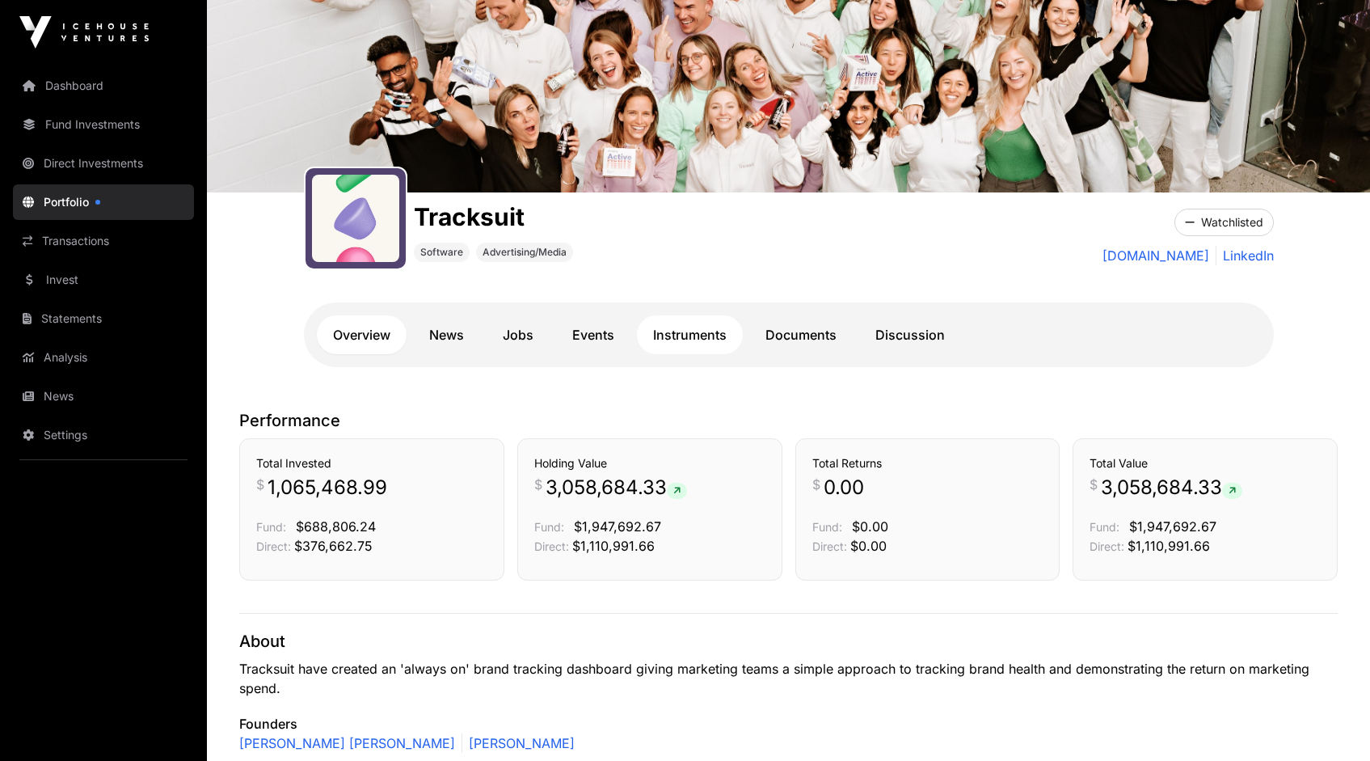
click at [696, 337] on link "Instruments" at bounding box center [690, 334] width 106 height 39
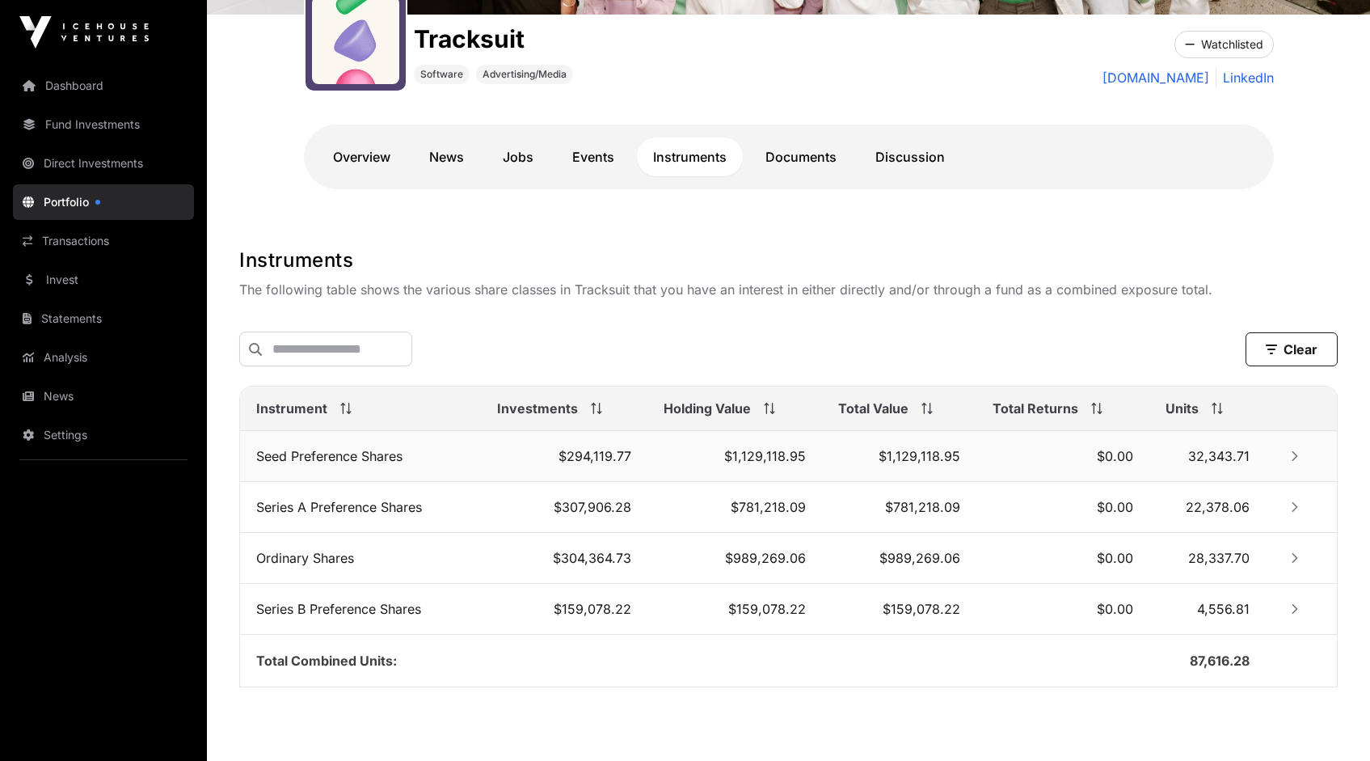
scroll to position [256, 0]
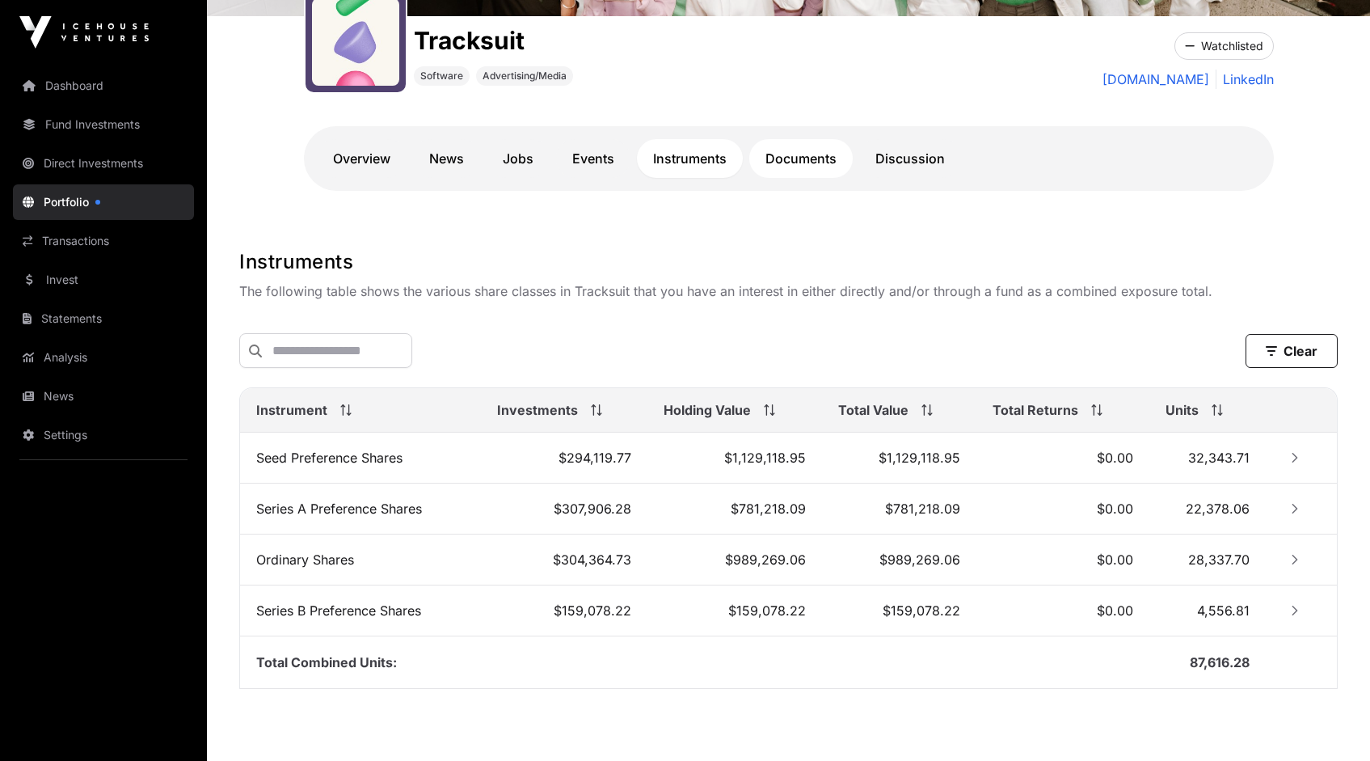
click at [800, 154] on link "Documents" at bounding box center [801, 158] width 103 height 39
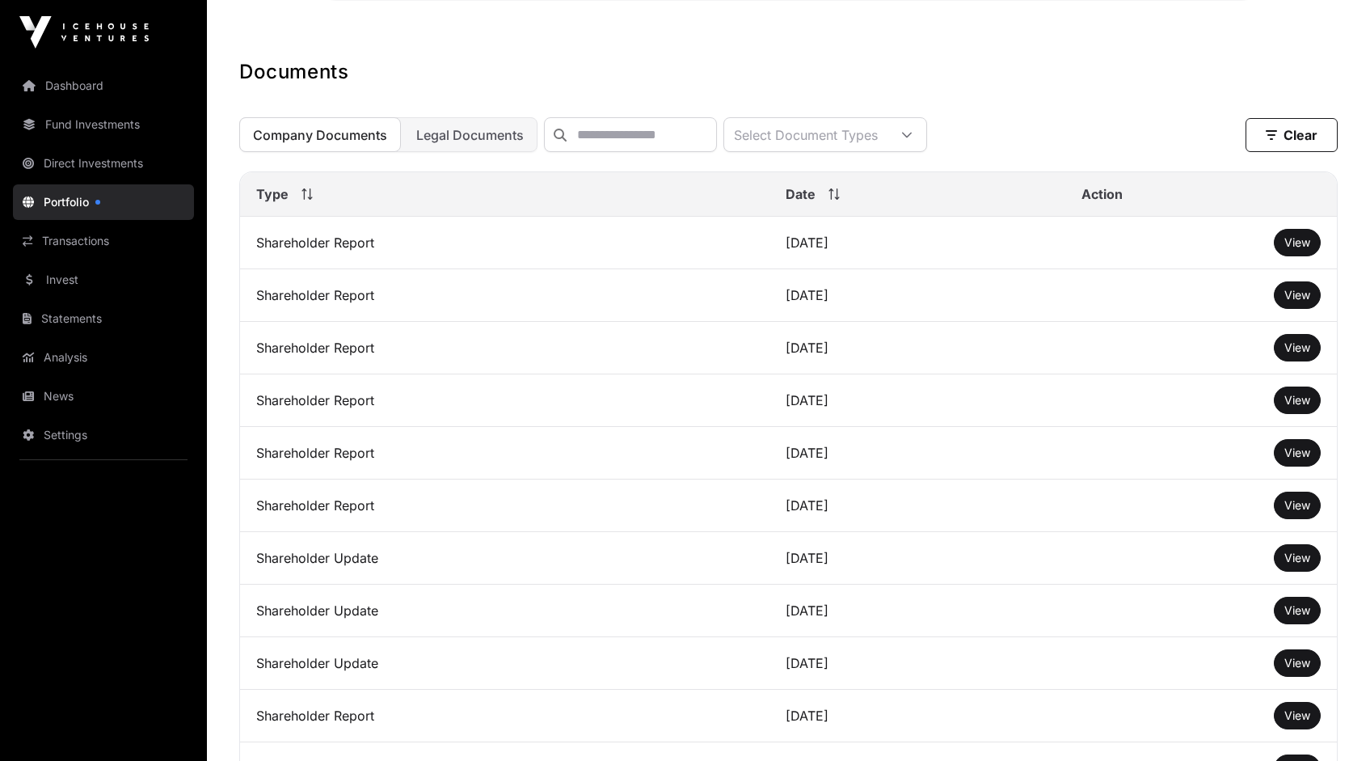
scroll to position [412, 0]
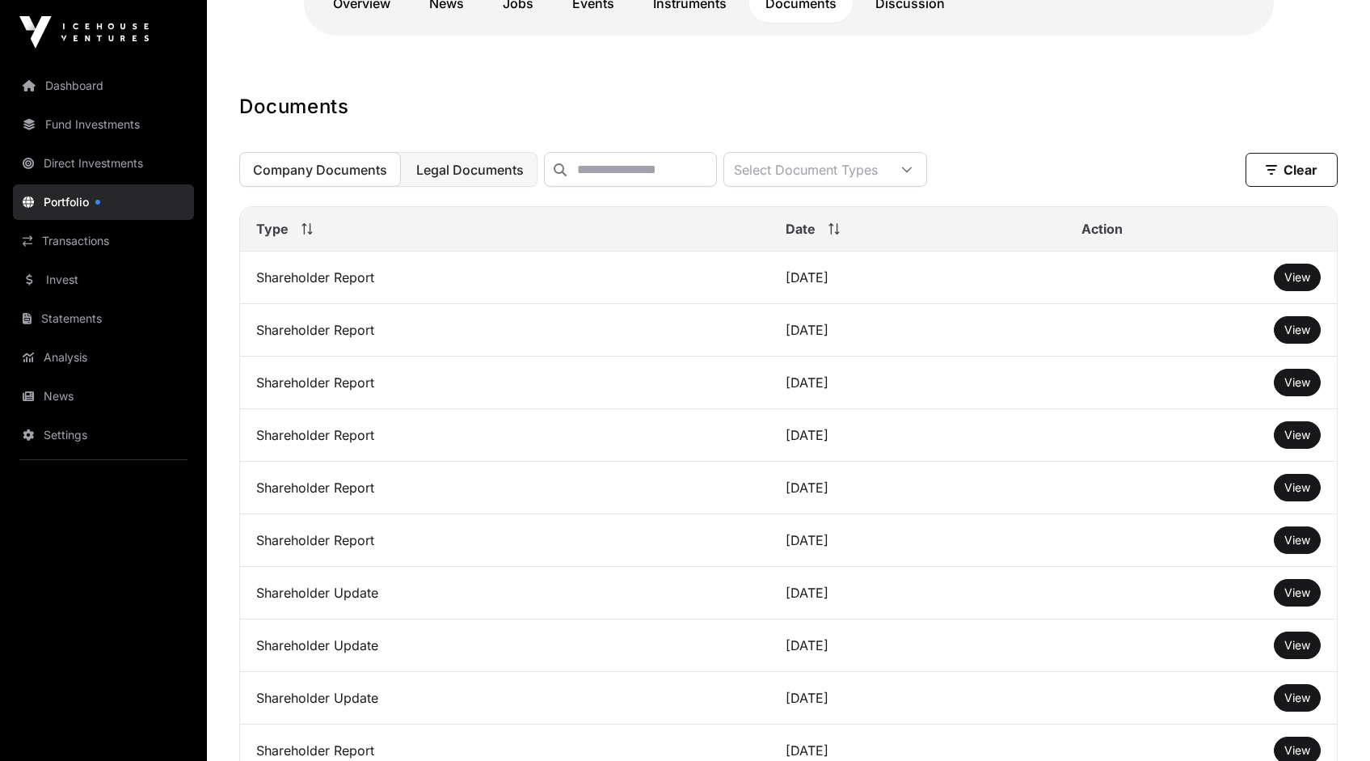
click at [467, 175] on span "Legal Documents" at bounding box center [470, 170] width 108 height 16
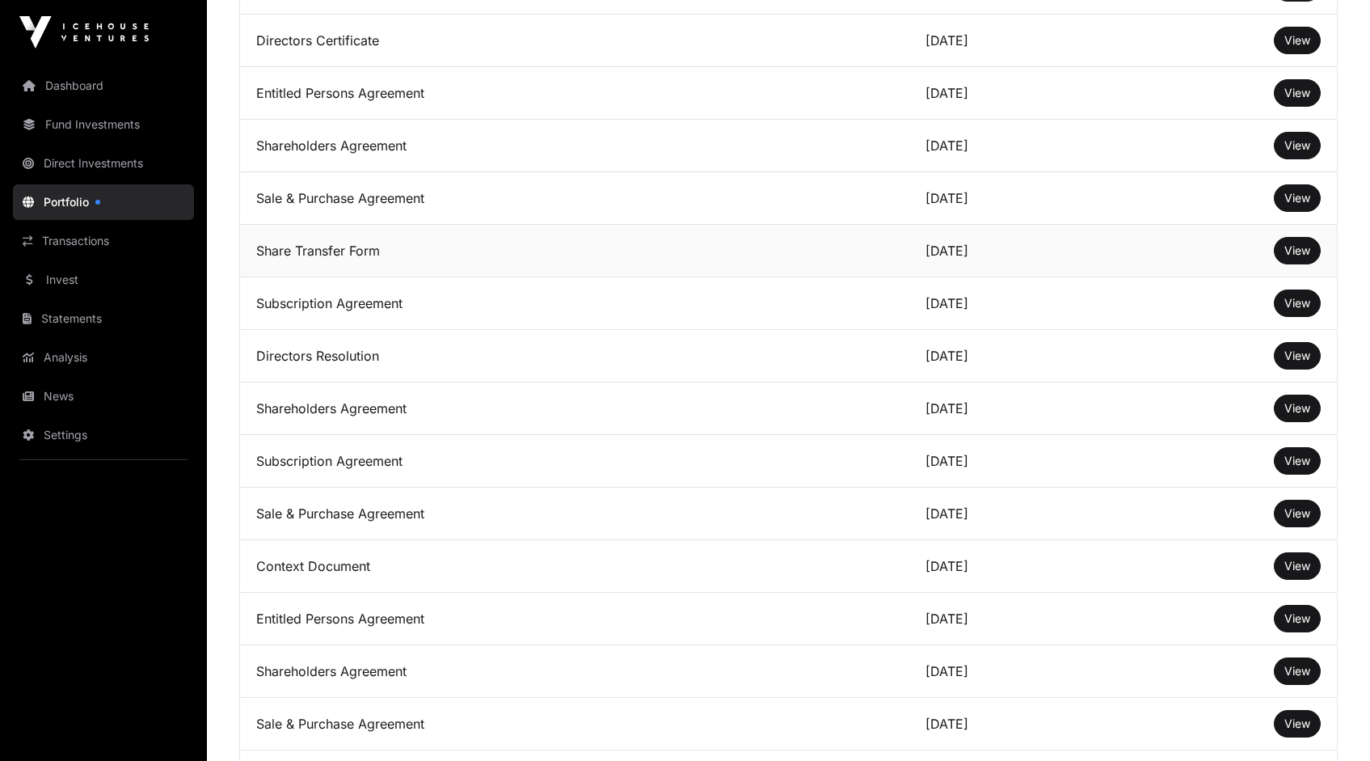
scroll to position [804, 0]
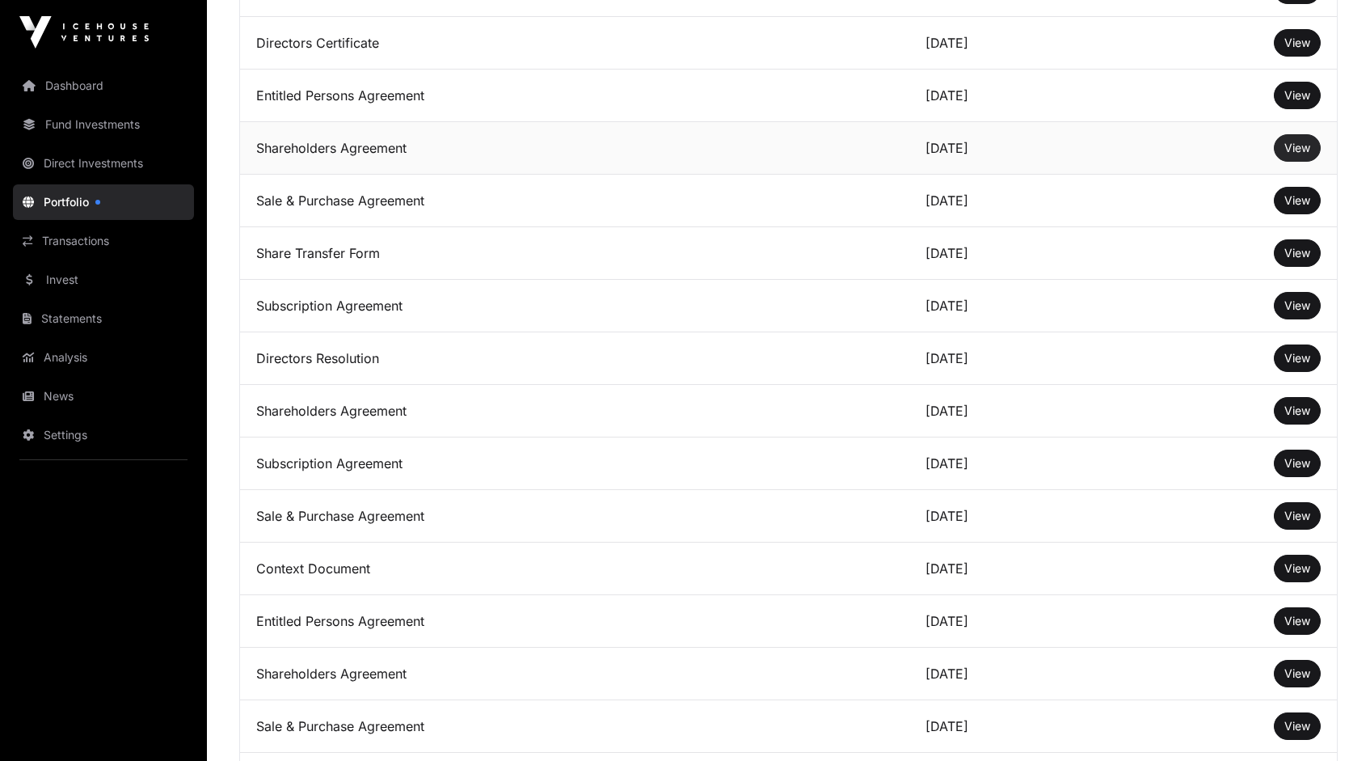
click at [1297, 154] on span "View" at bounding box center [1298, 148] width 26 height 14
click at [1287, 260] on span "View" at bounding box center [1298, 253] width 26 height 14
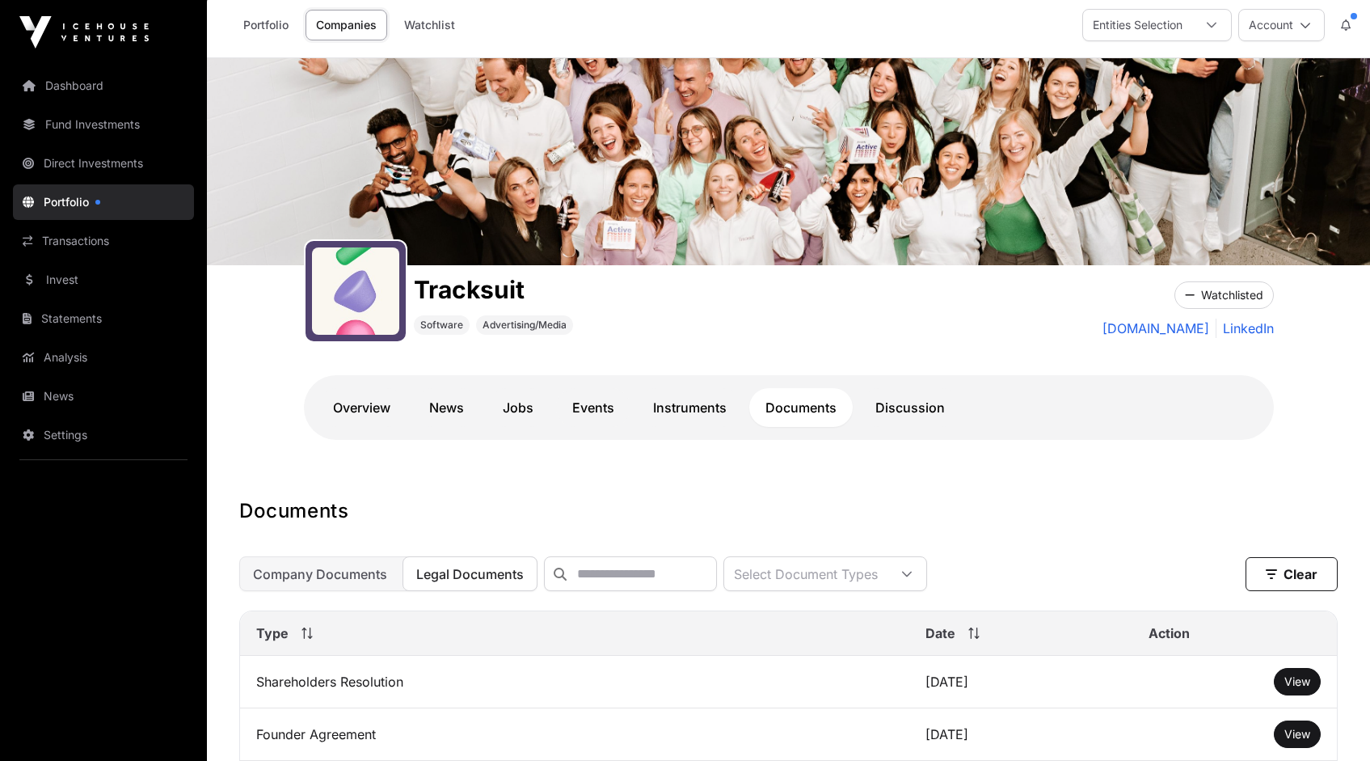
scroll to position [0, 0]
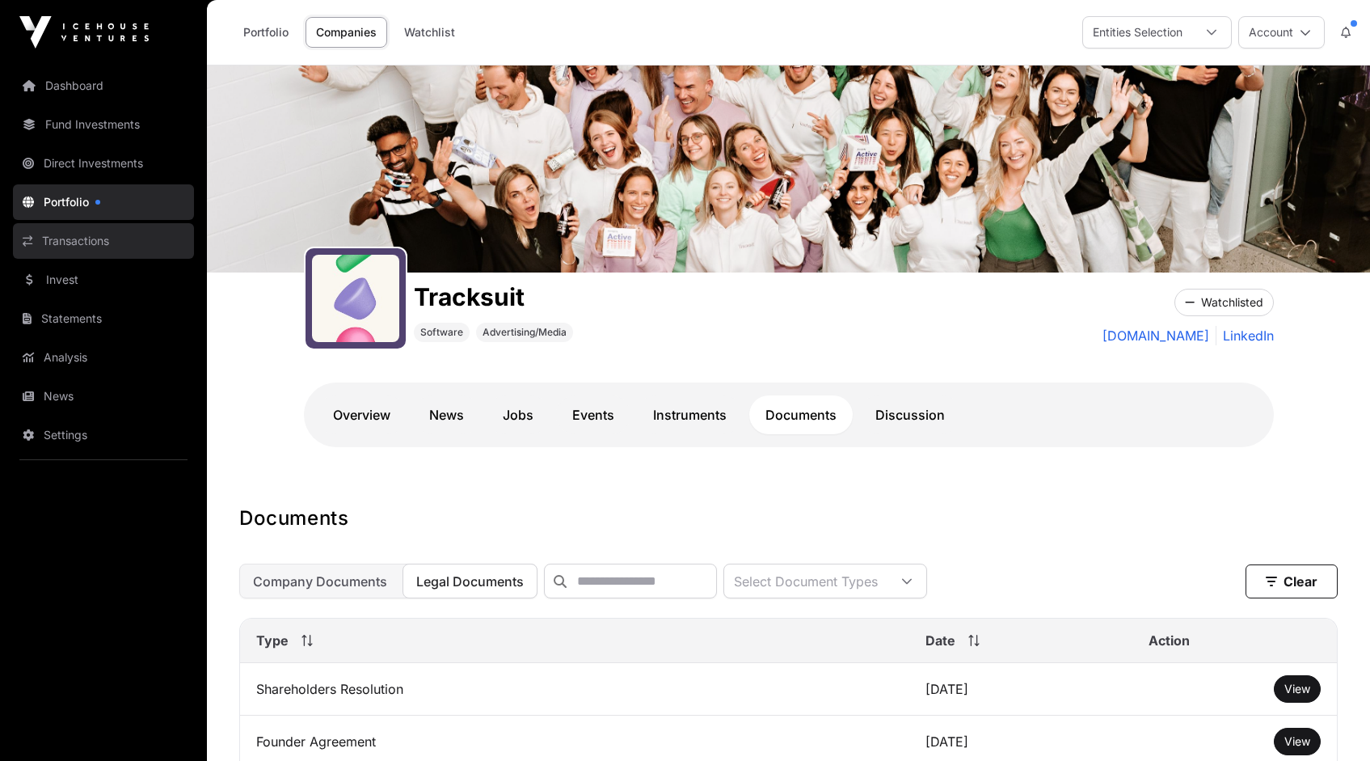
click at [78, 240] on link "Transactions" at bounding box center [103, 241] width 181 height 36
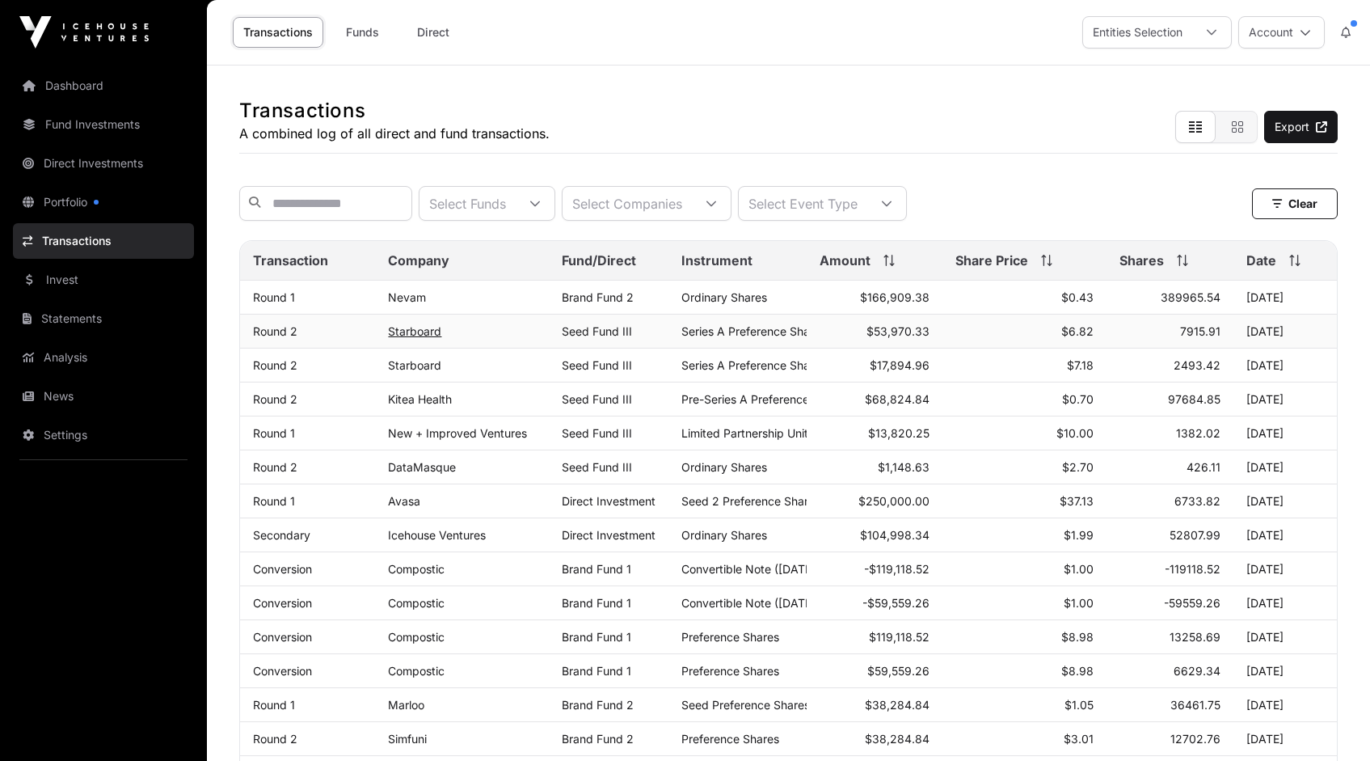
click at [411, 338] on link "Starboard" at bounding box center [414, 331] width 53 height 14
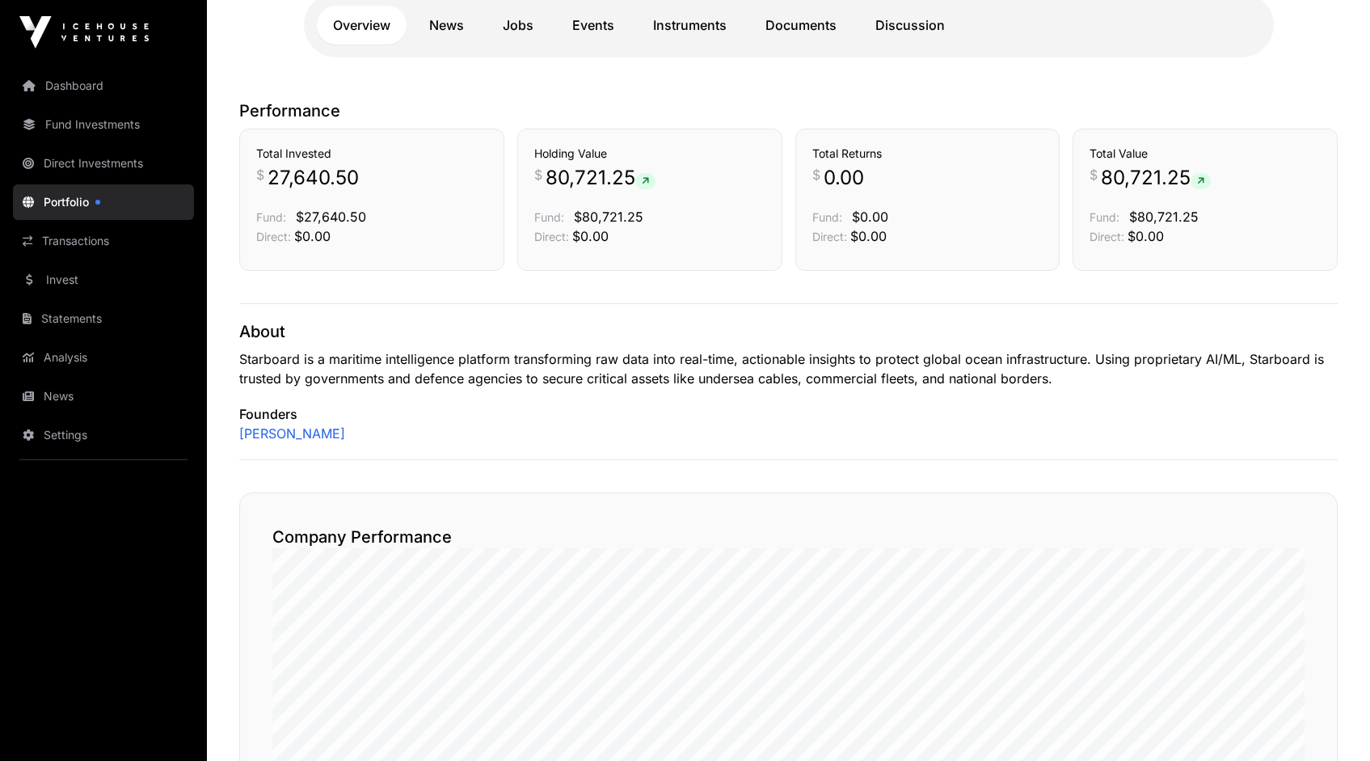
scroll to position [352, 0]
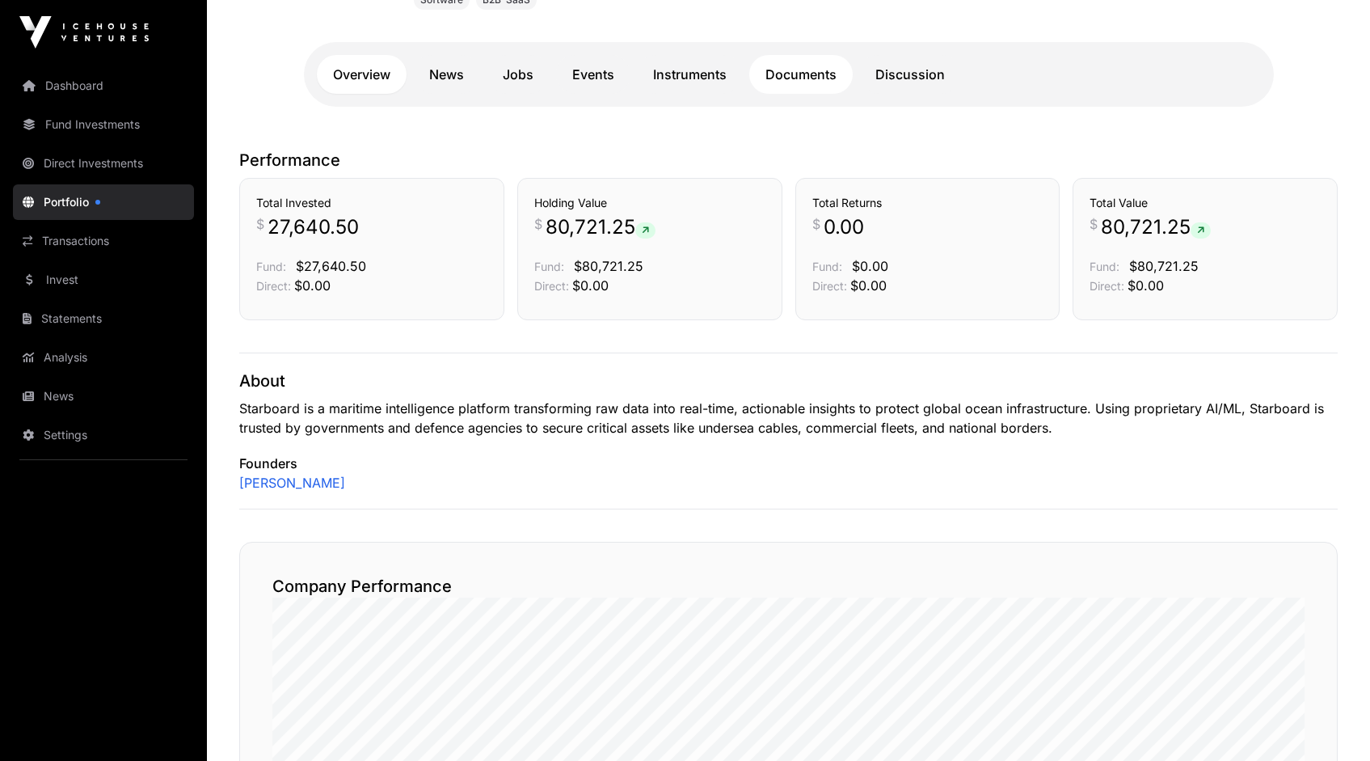
click at [812, 74] on link "Documents" at bounding box center [801, 74] width 103 height 39
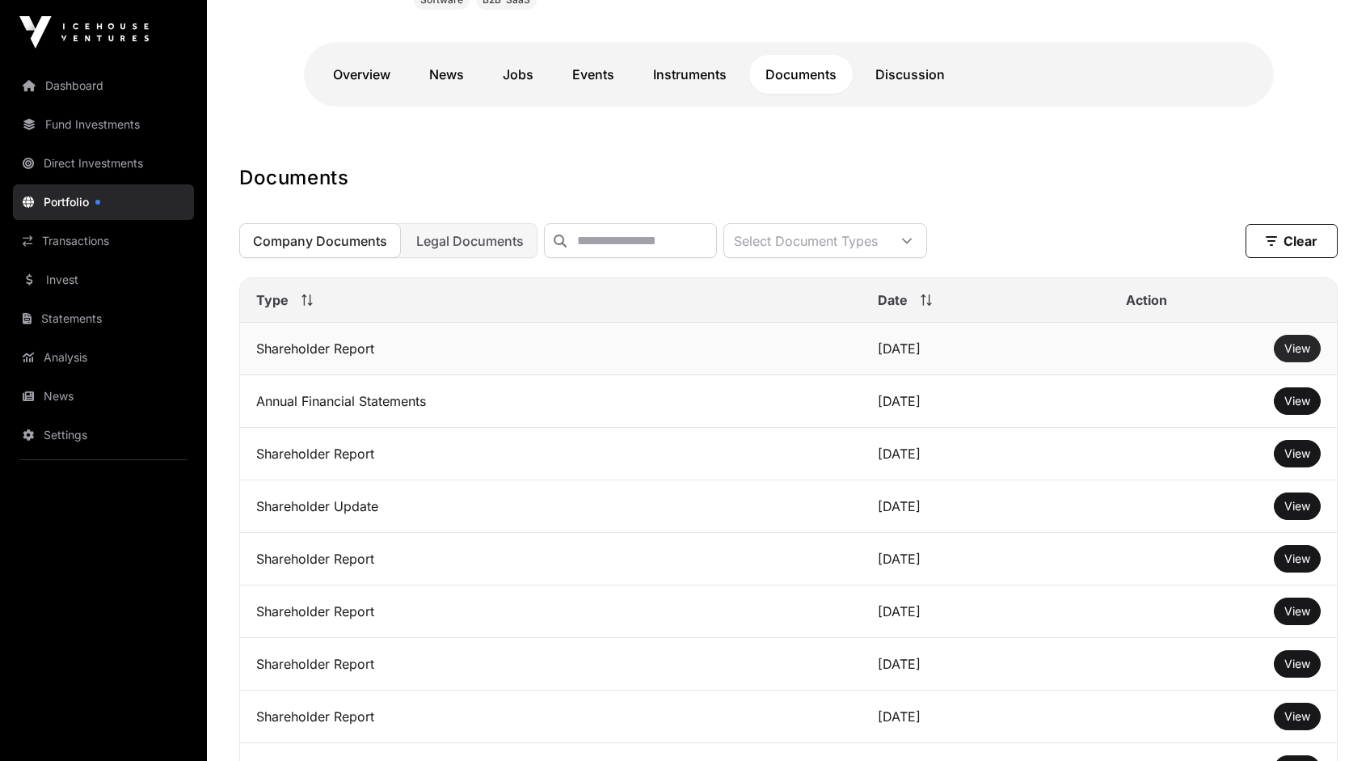
click at [1306, 355] on span "View" at bounding box center [1298, 348] width 26 height 14
